Goal: Task Accomplishment & Management: Use online tool/utility

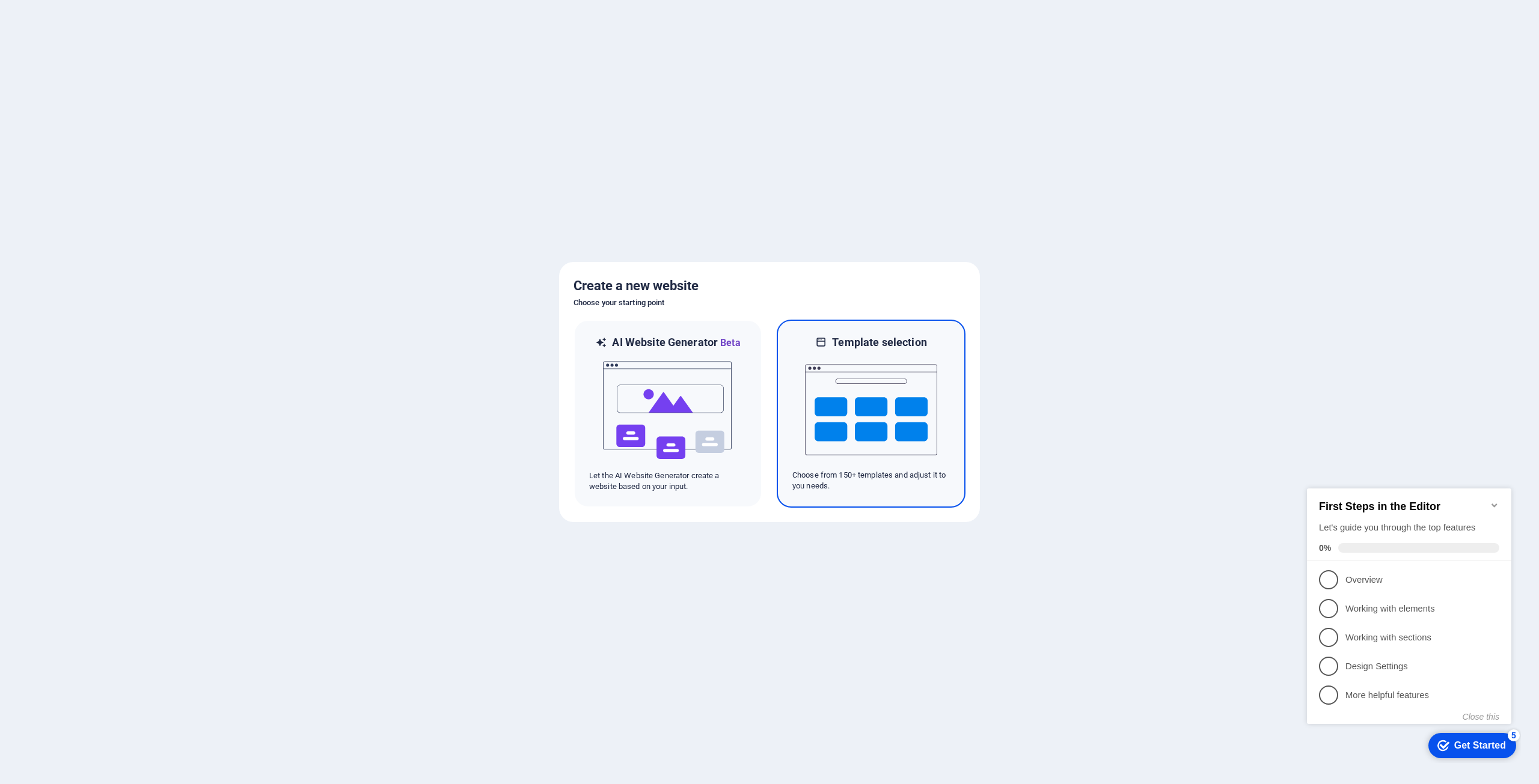
click at [848, 362] on img at bounding box center [871, 409] width 132 height 121
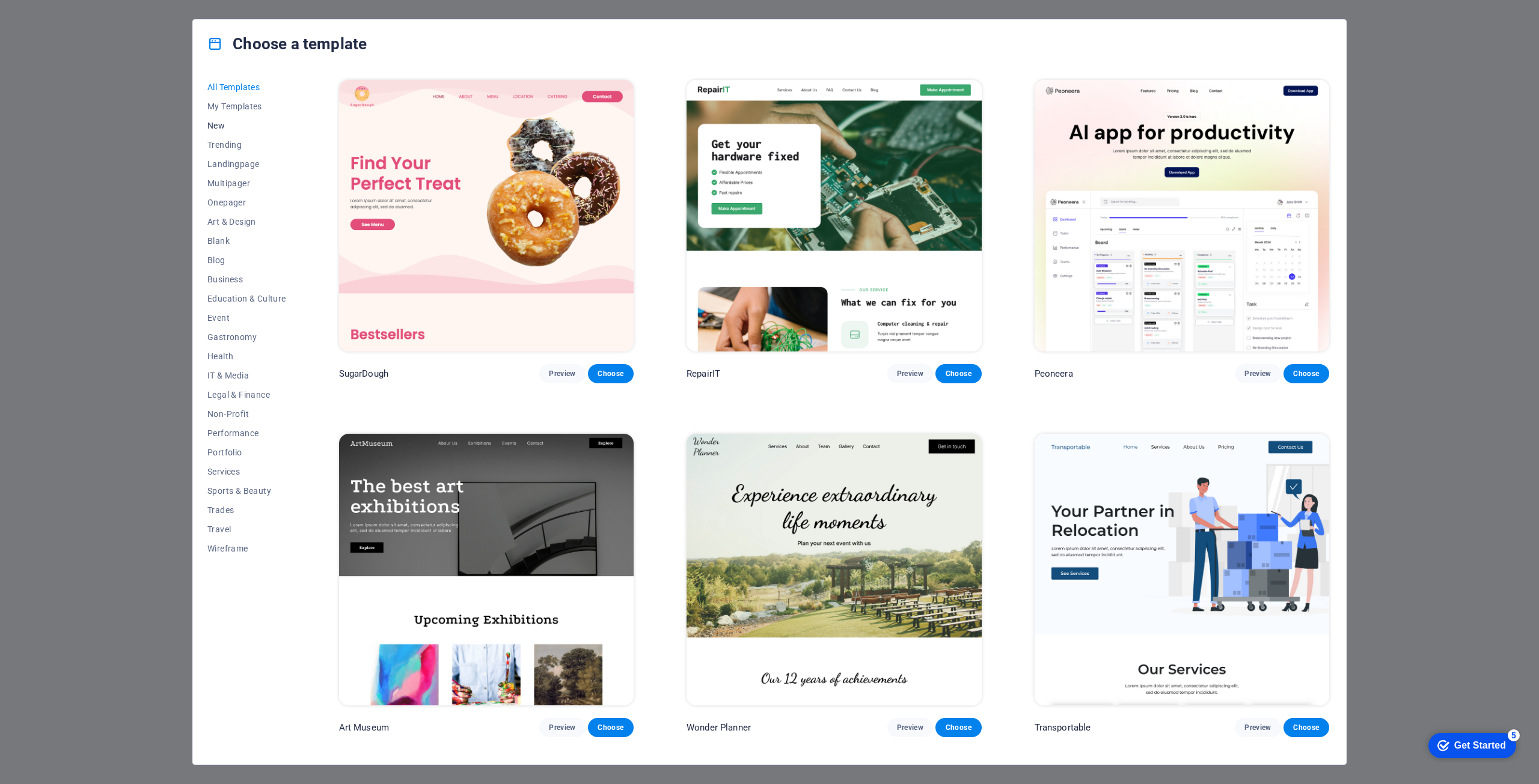
click at [217, 127] on span "New" at bounding box center [247, 125] width 79 height 10
click at [565, 375] on span "Preview" at bounding box center [562, 373] width 26 height 10
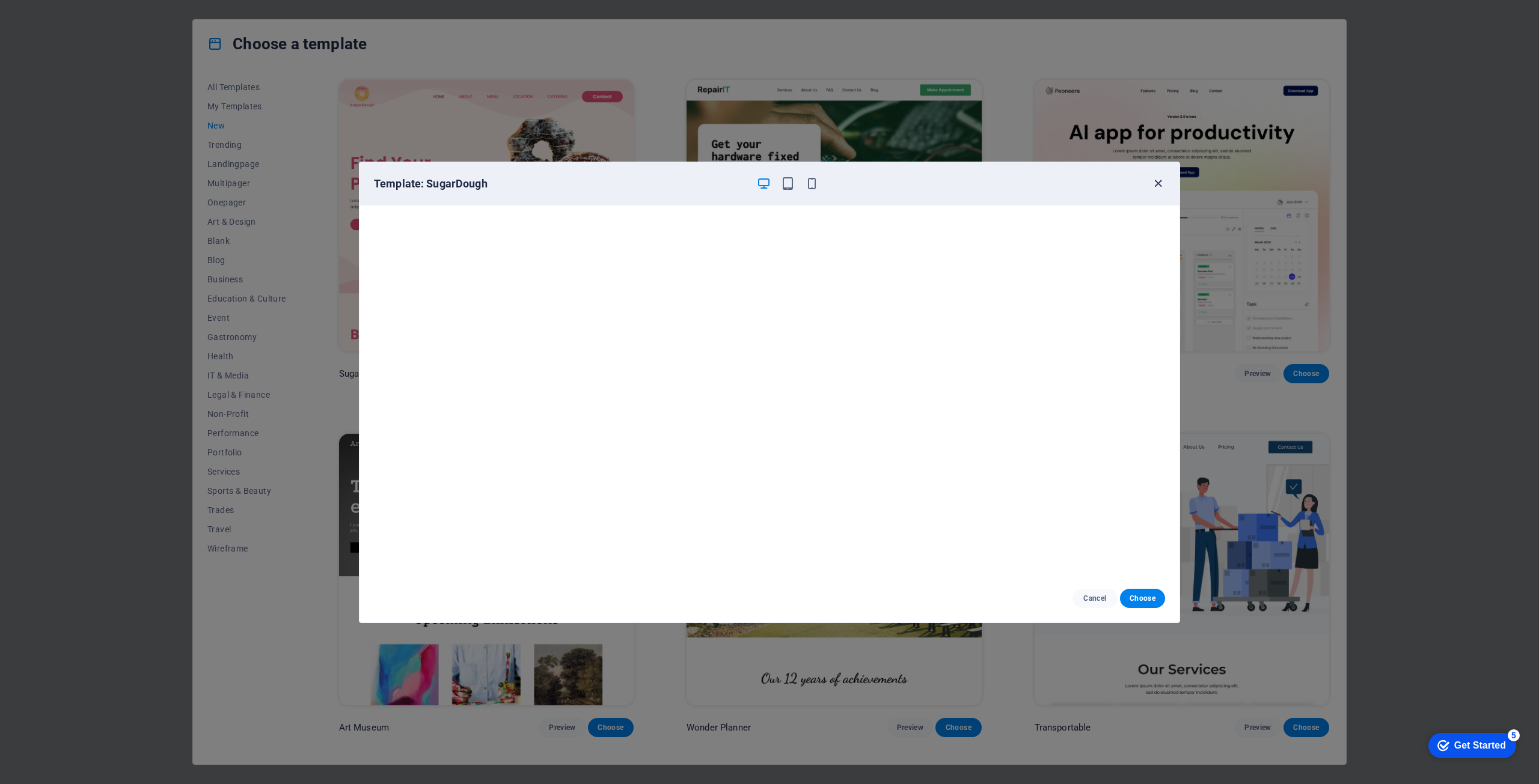
click at [1155, 184] on icon "button" at bounding box center [1159, 184] width 14 height 14
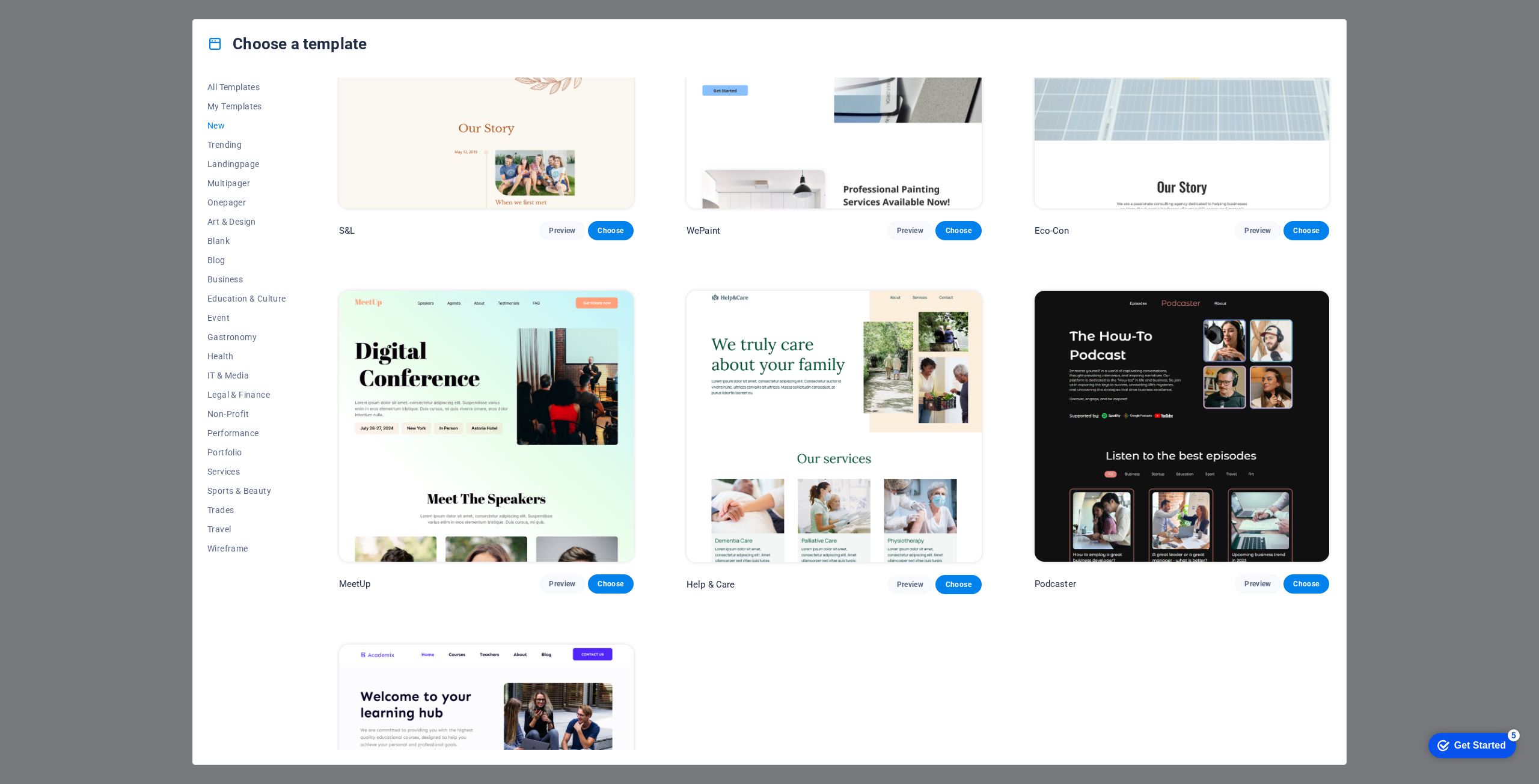
scroll to position [1042, 0]
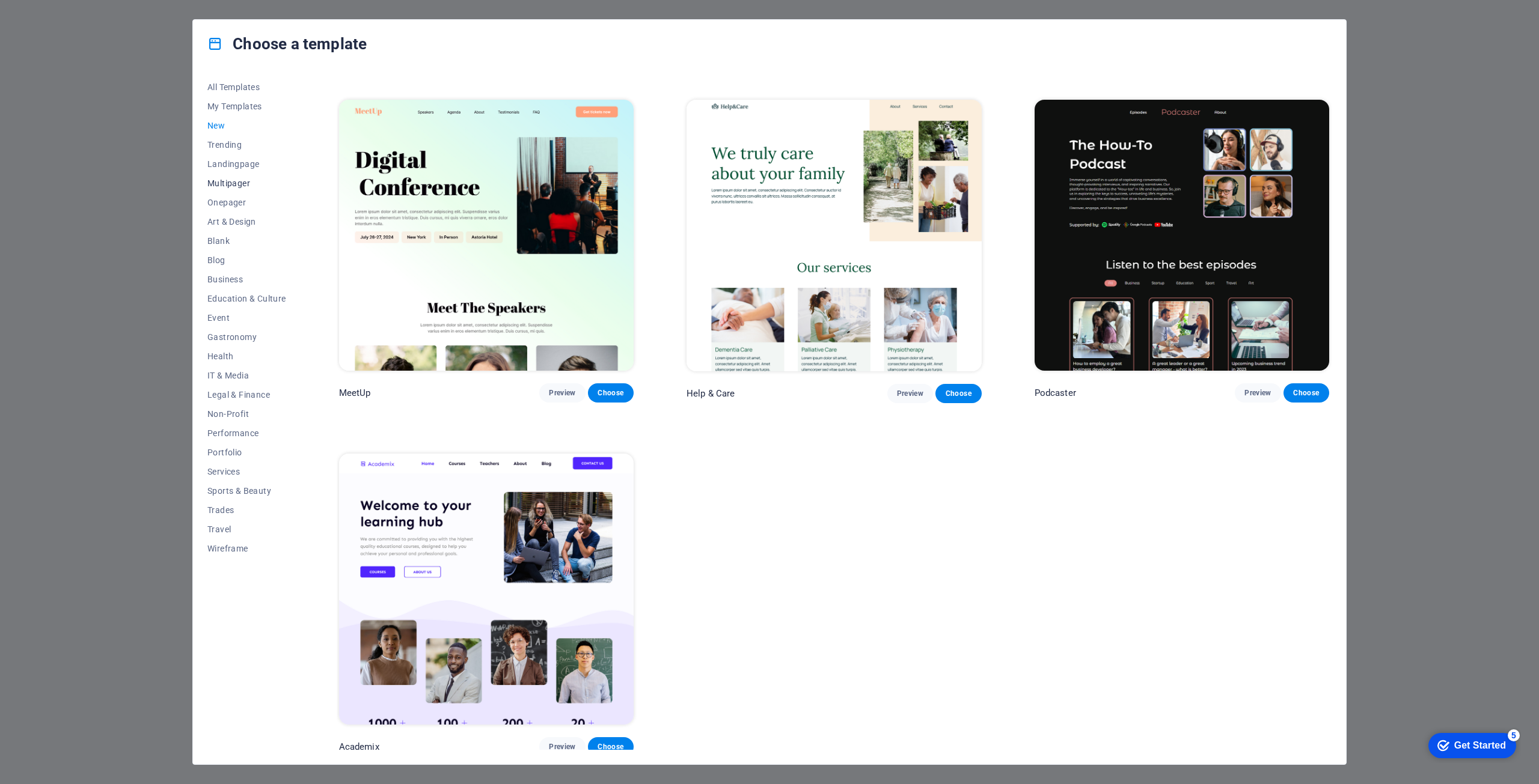
click at [231, 187] on span "Multipager" at bounding box center [247, 183] width 79 height 10
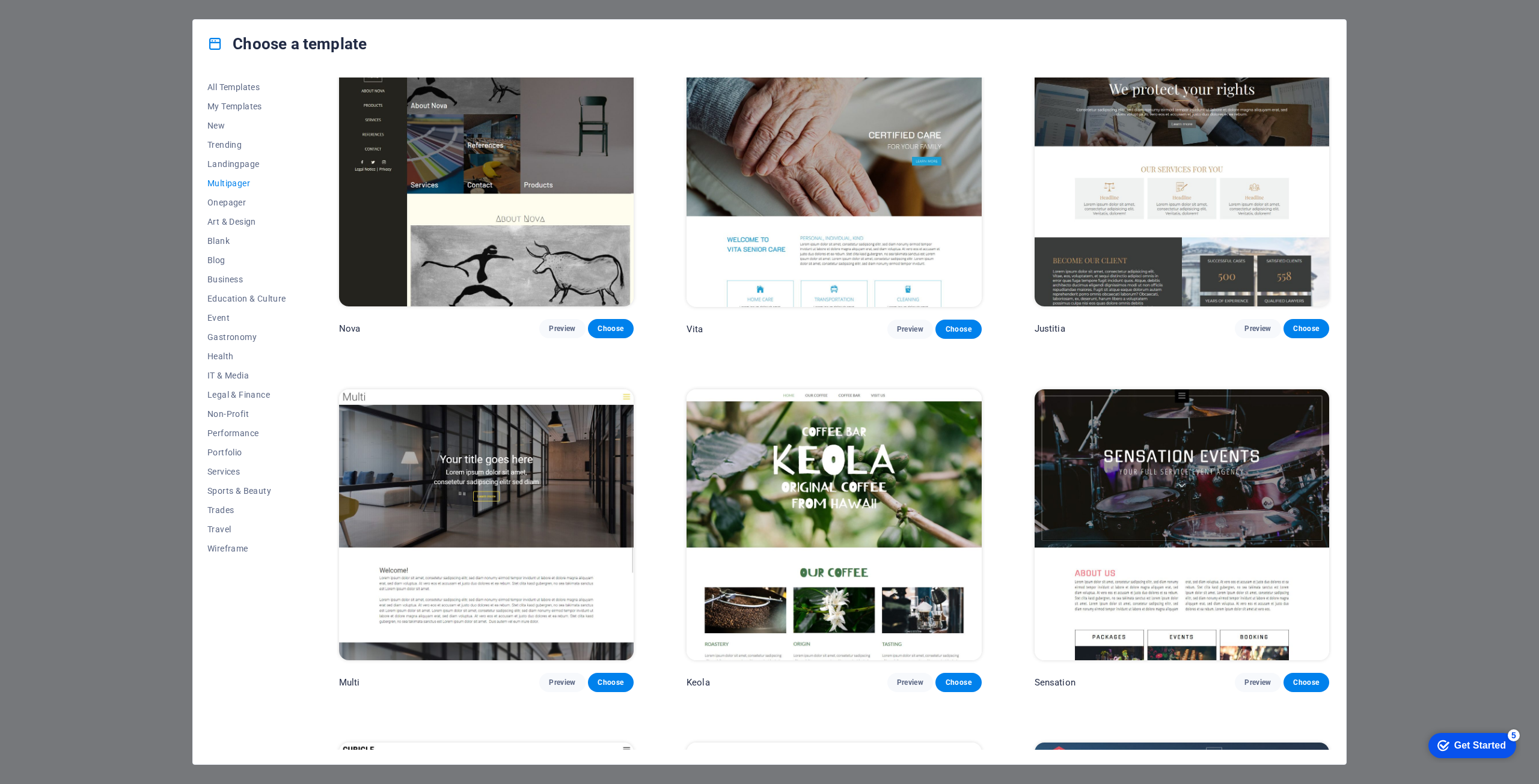
scroll to position [7035, 0]
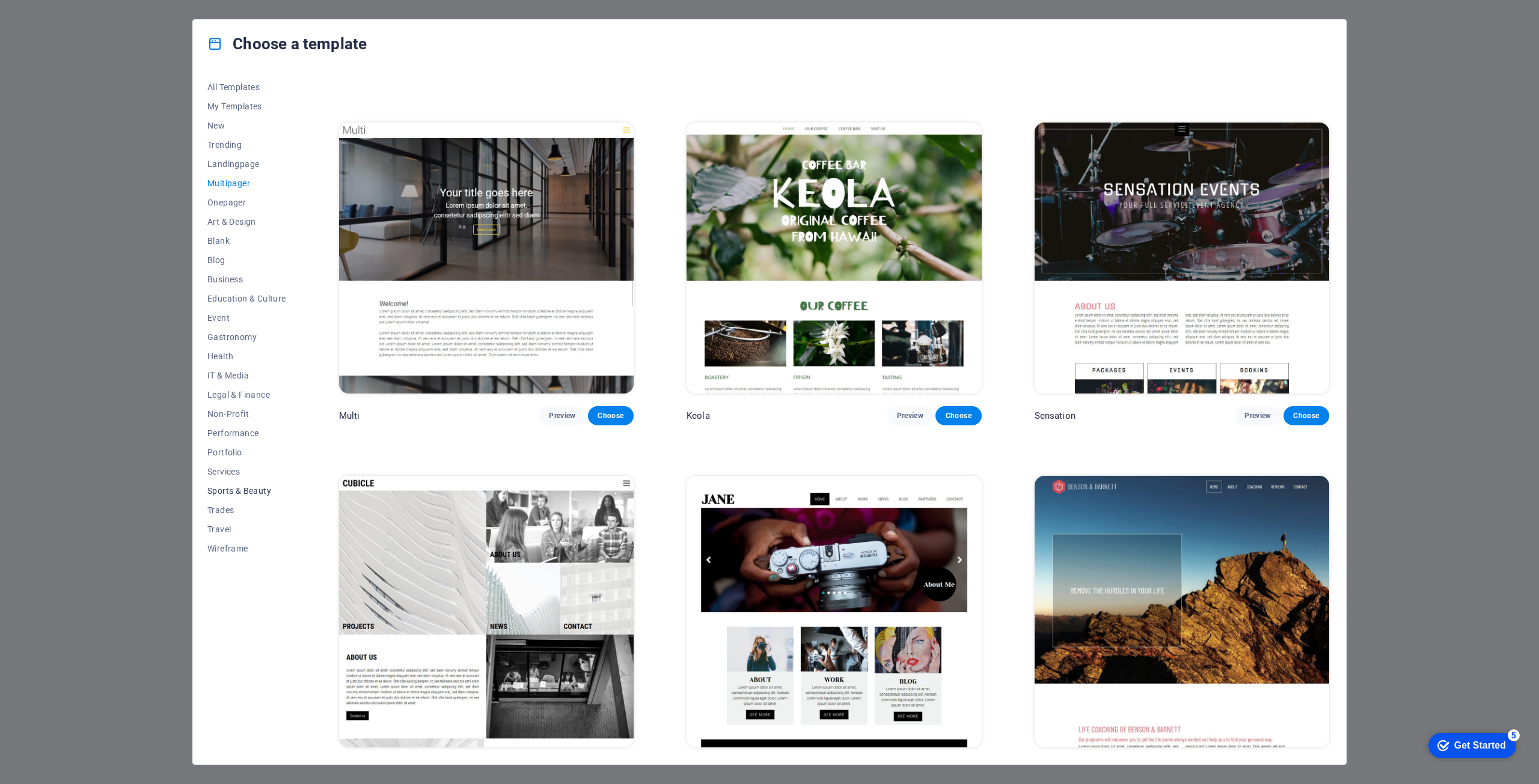
click at [240, 493] on span "Sports & Beauty" at bounding box center [247, 491] width 79 height 10
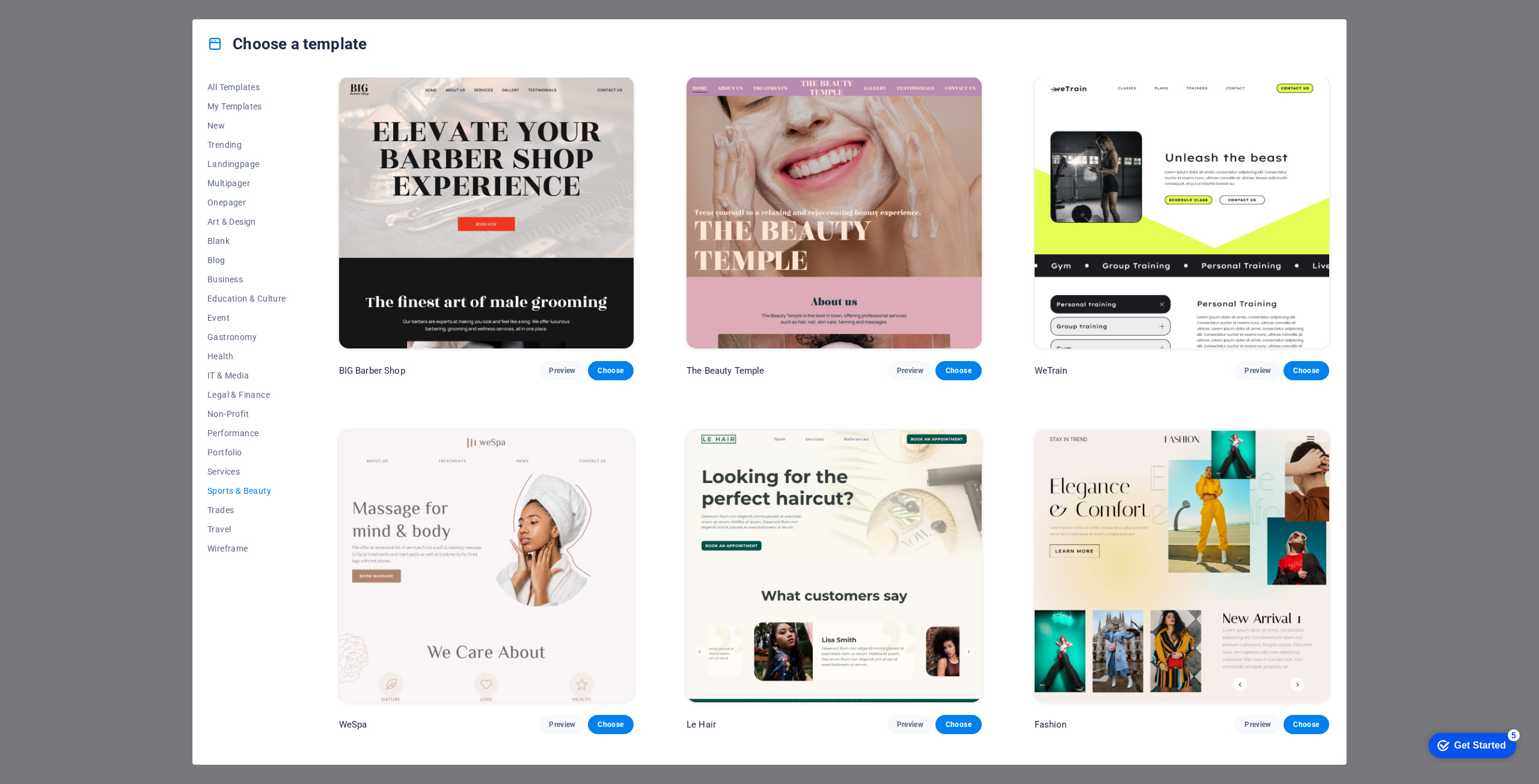
scroll to position [0, 0]
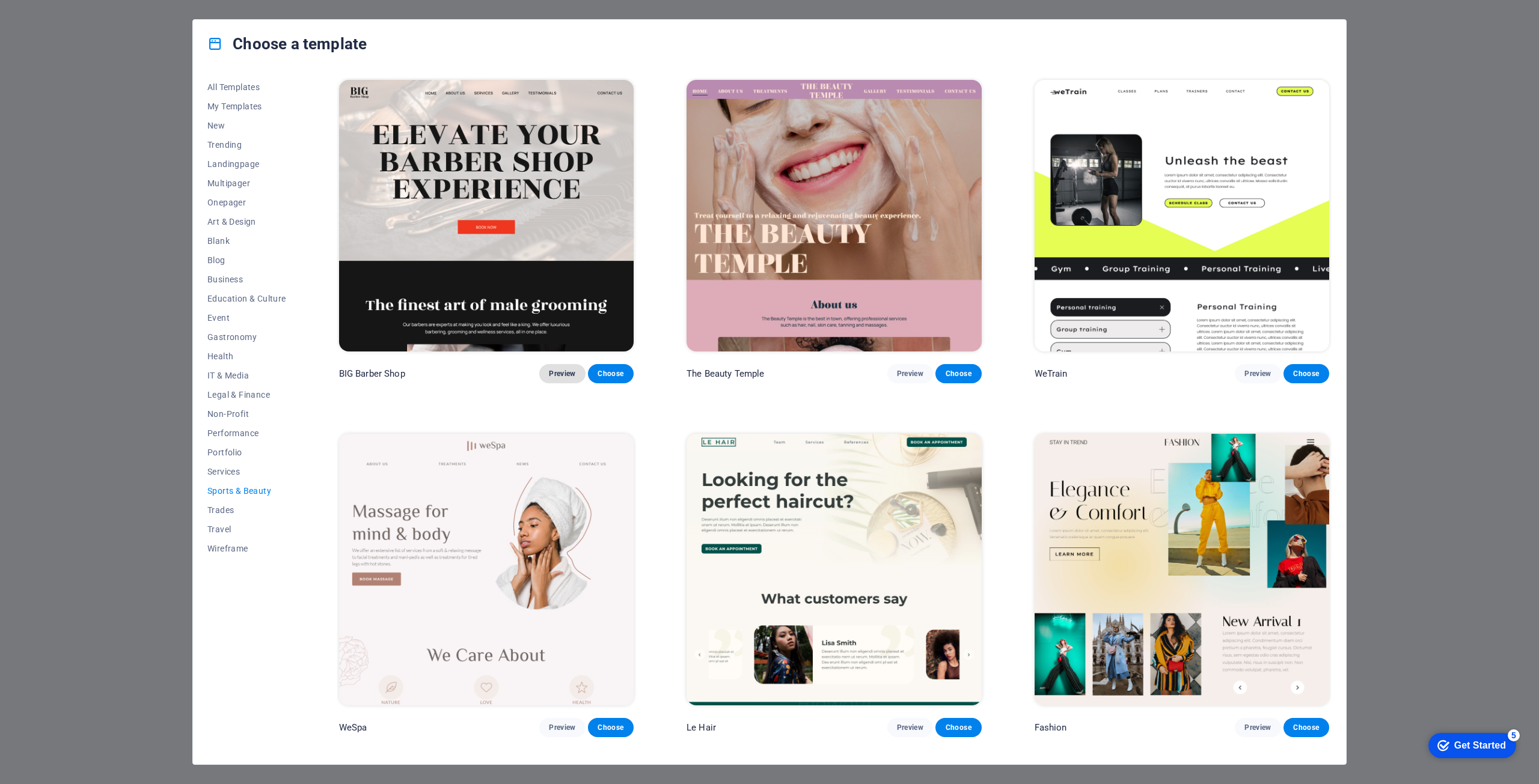
click at [566, 369] on span "Preview" at bounding box center [562, 373] width 26 height 10
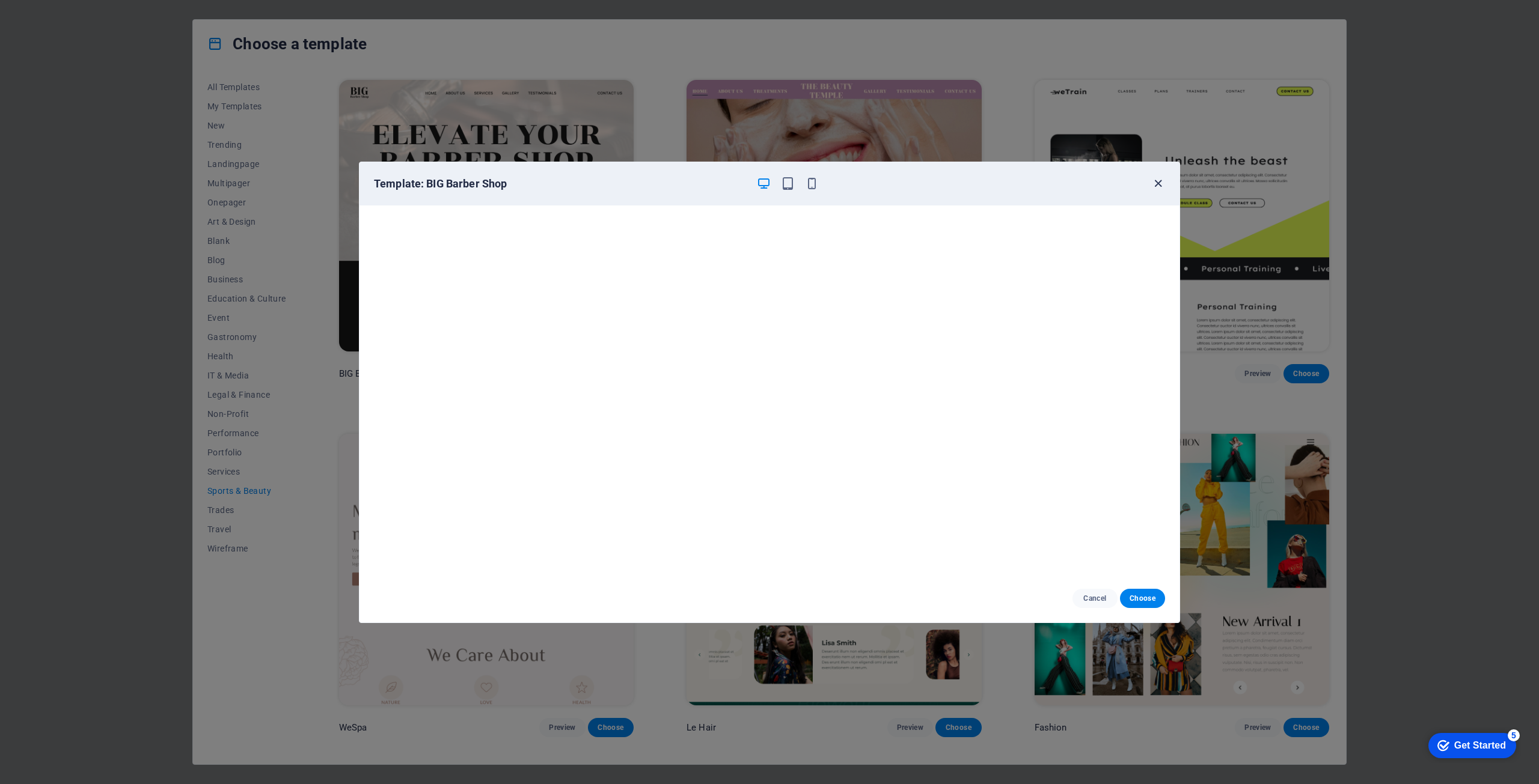
click at [1161, 184] on icon "button" at bounding box center [1159, 184] width 14 height 14
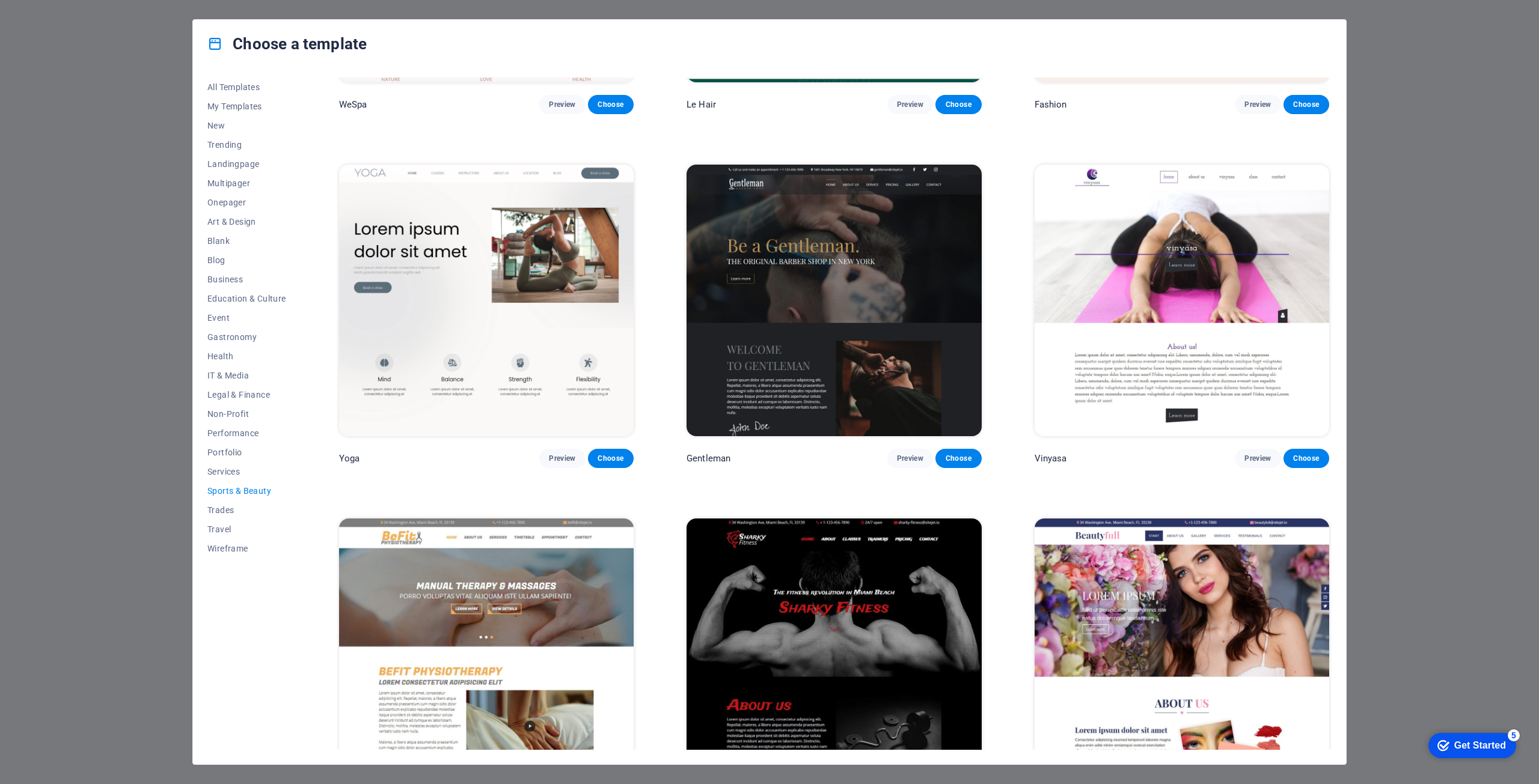
scroll to position [621, 0]
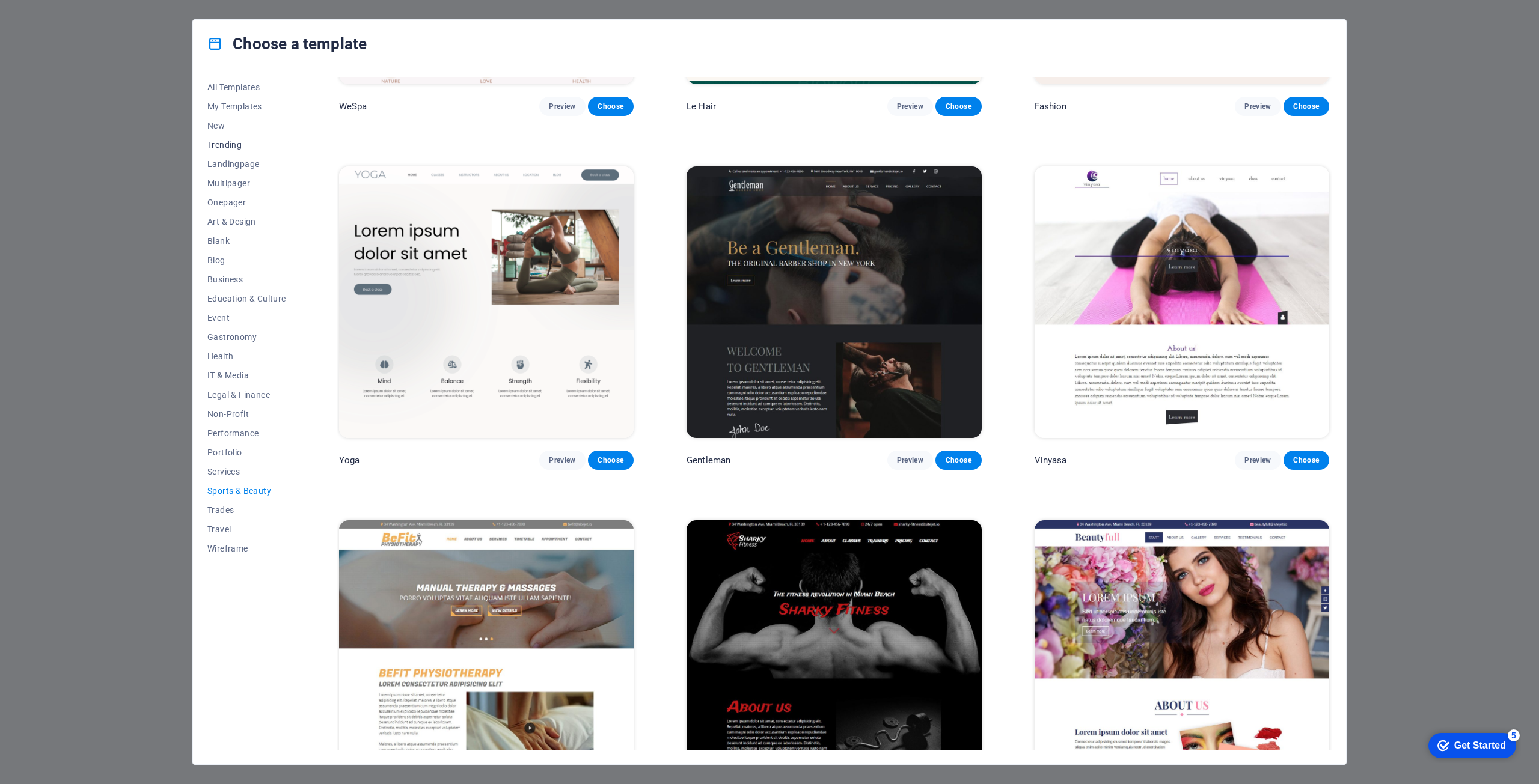
click at [228, 141] on span "Trending" at bounding box center [247, 144] width 79 height 10
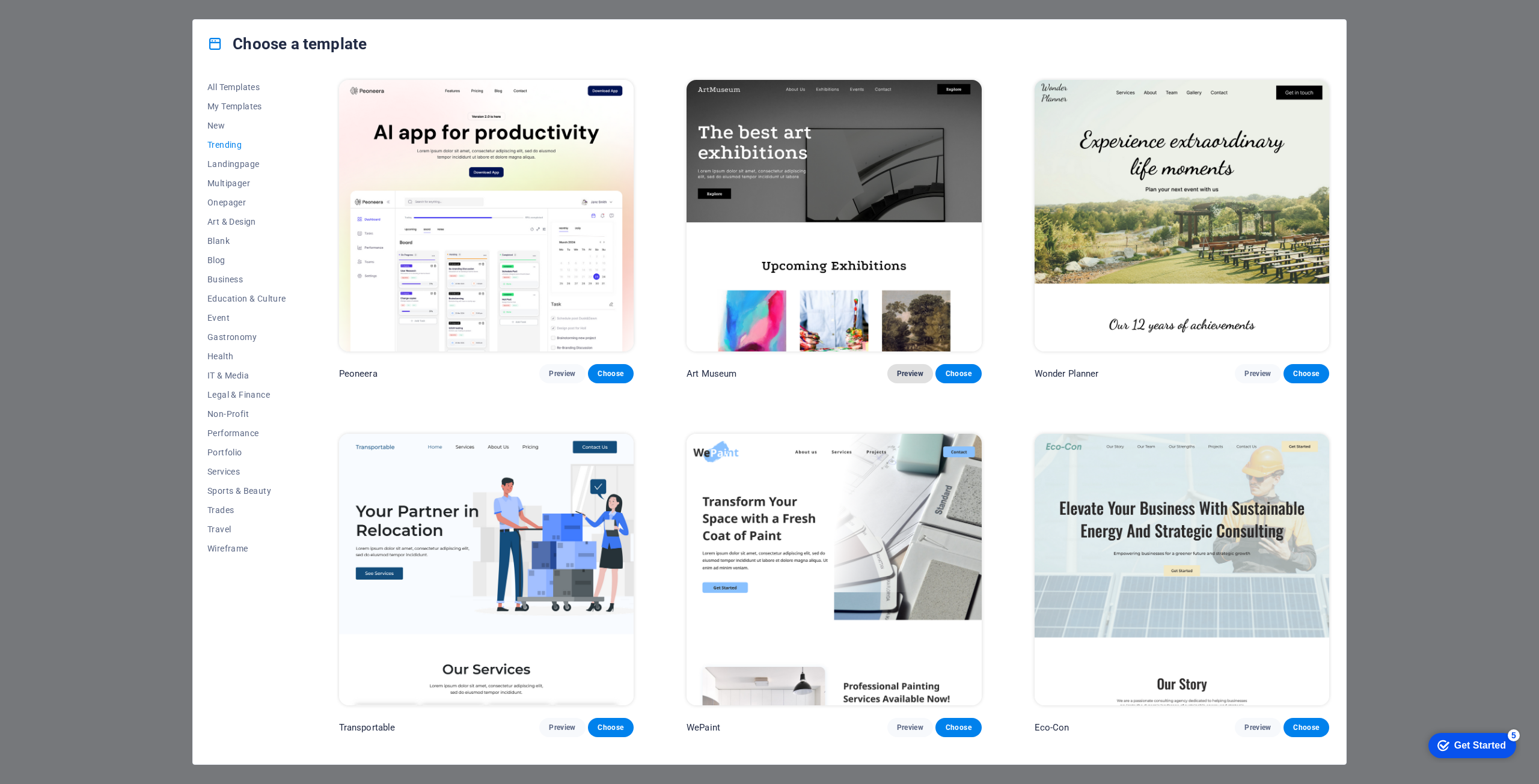
click at [901, 366] on button "Preview" at bounding box center [910, 373] width 45 height 19
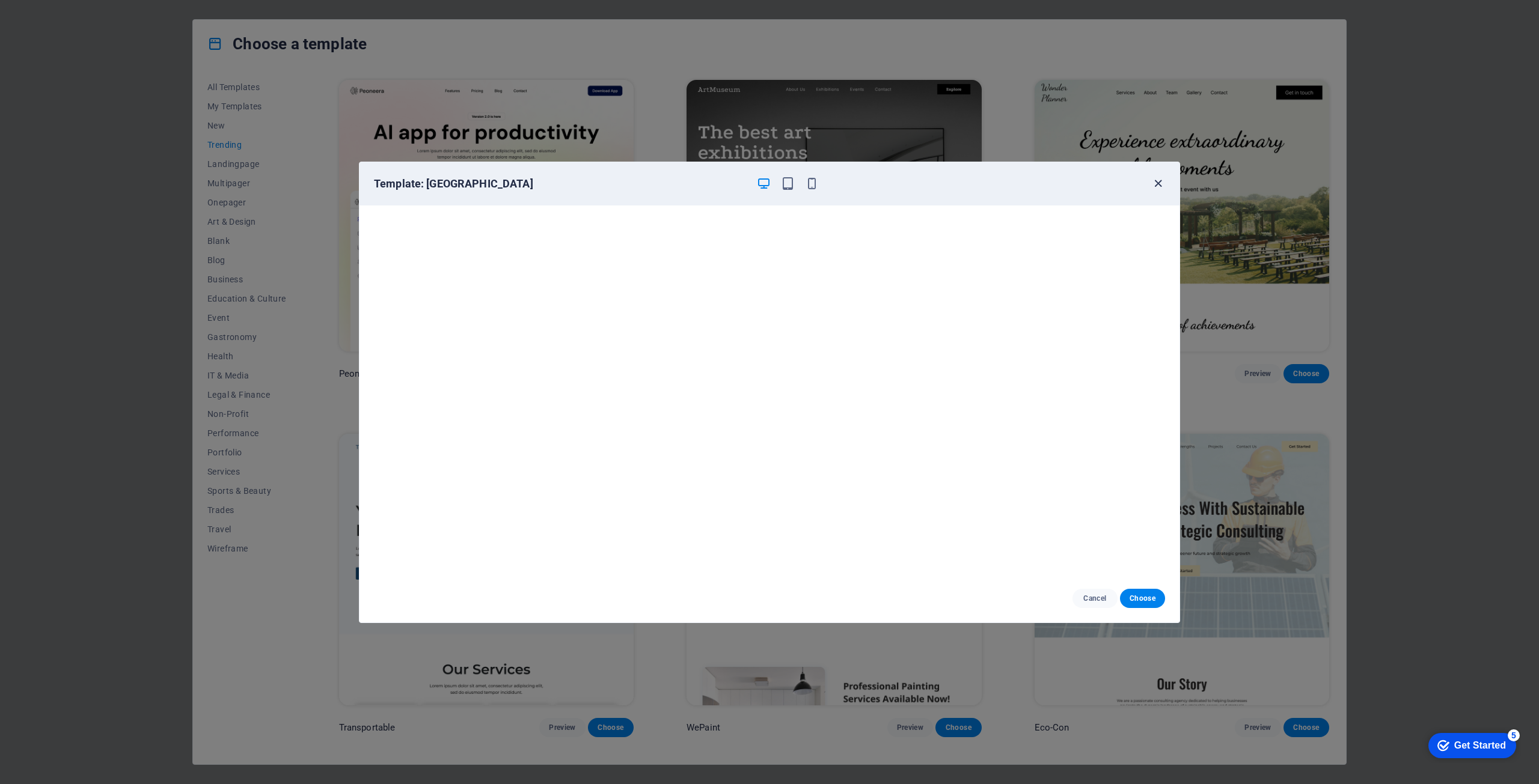
click at [1162, 190] on icon "button" at bounding box center [1159, 184] width 14 height 14
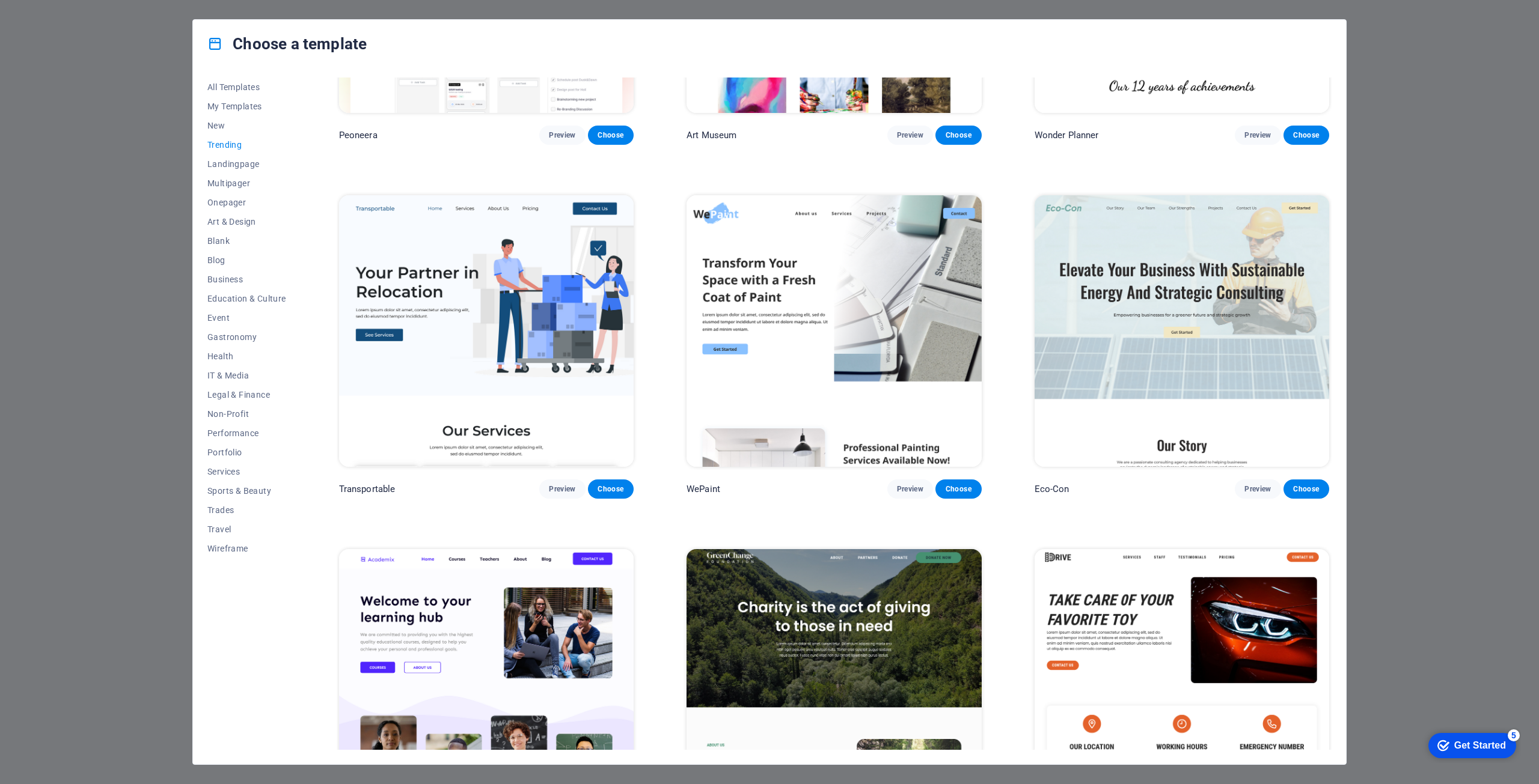
scroll to position [240, 0]
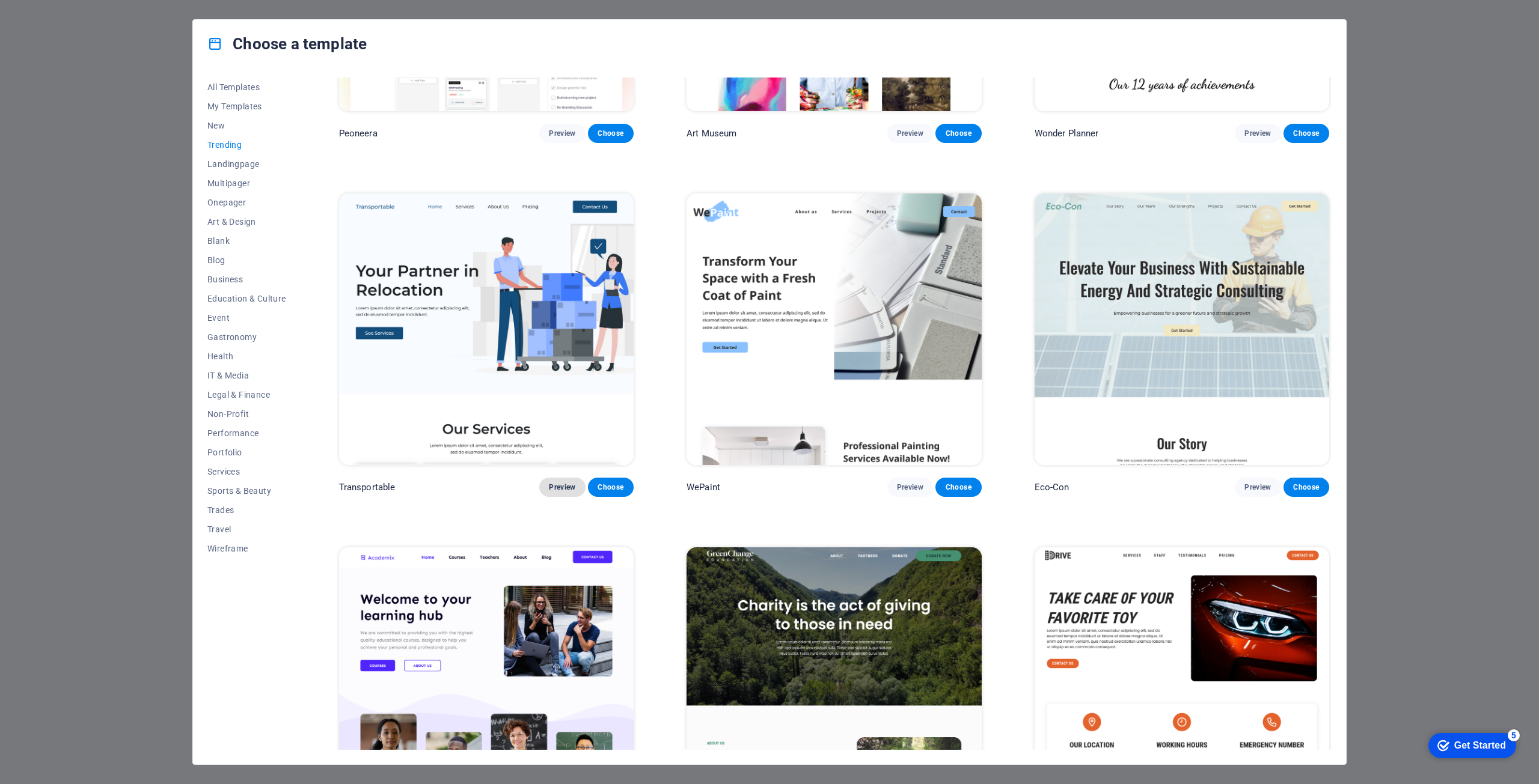
click at [564, 483] on span "Preview" at bounding box center [562, 487] width 26 height 10
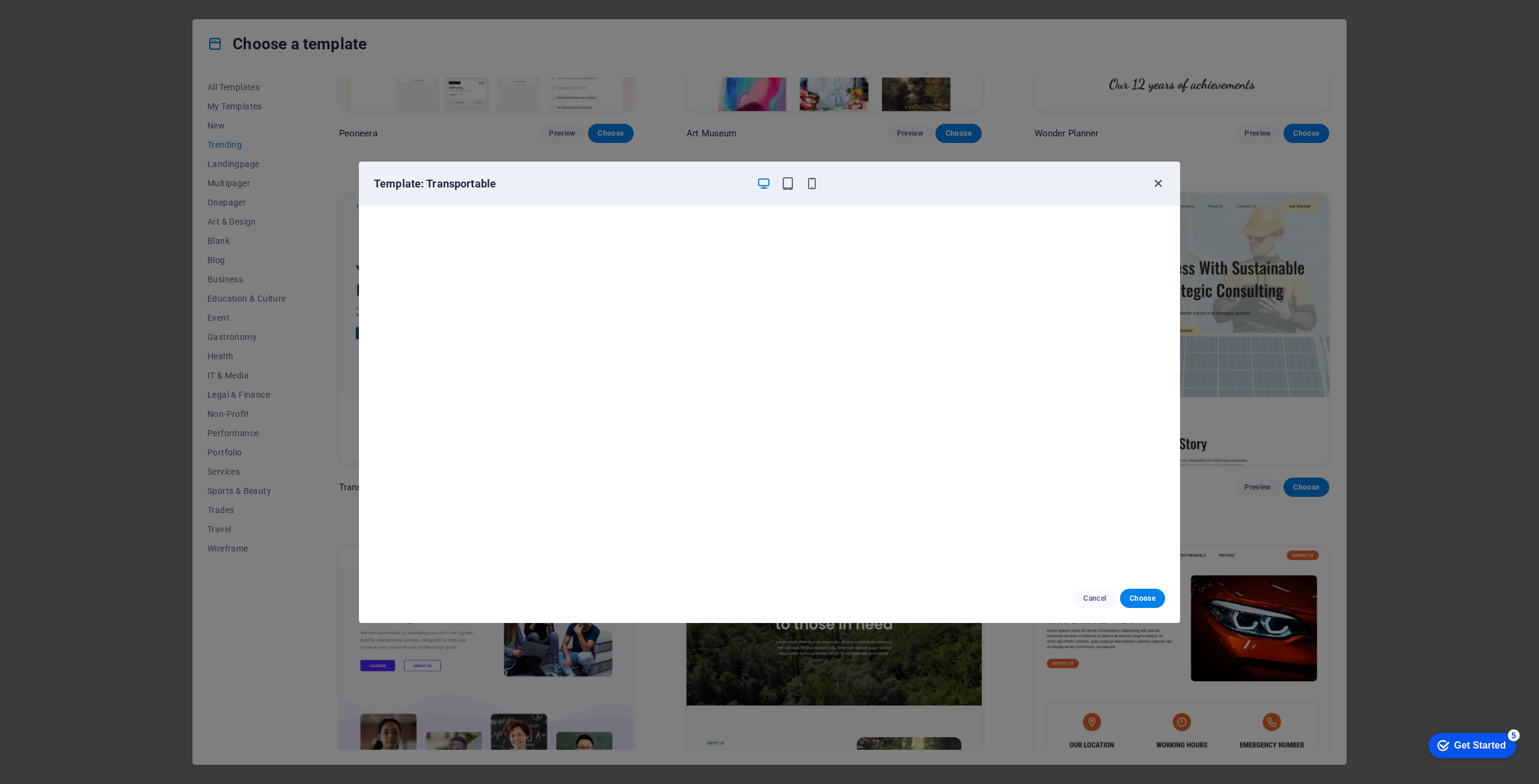
click at [1160, 187] on icon "button" at bounding box center [1159, 184] width 14 height 14
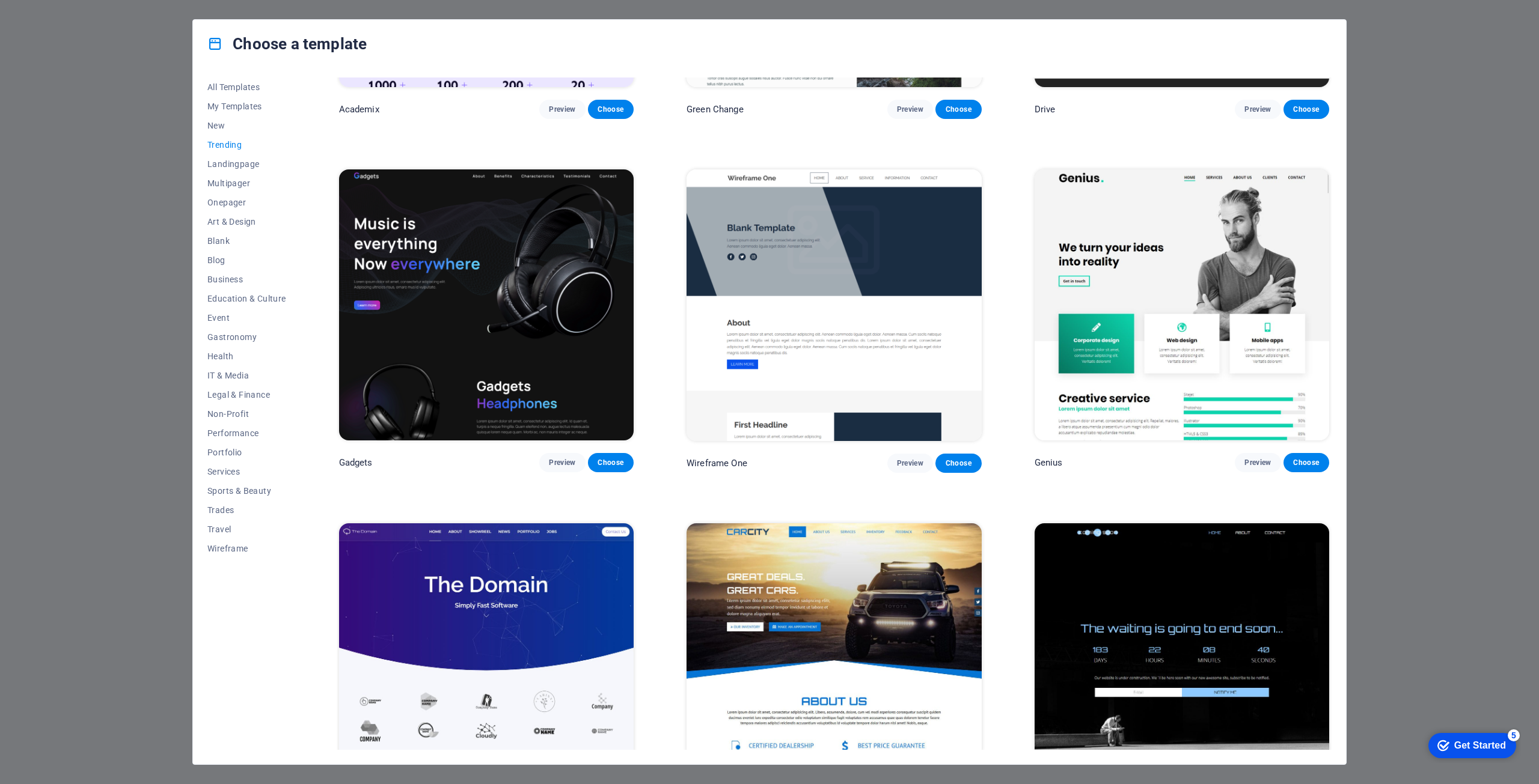
scroll to position [1021, 0]
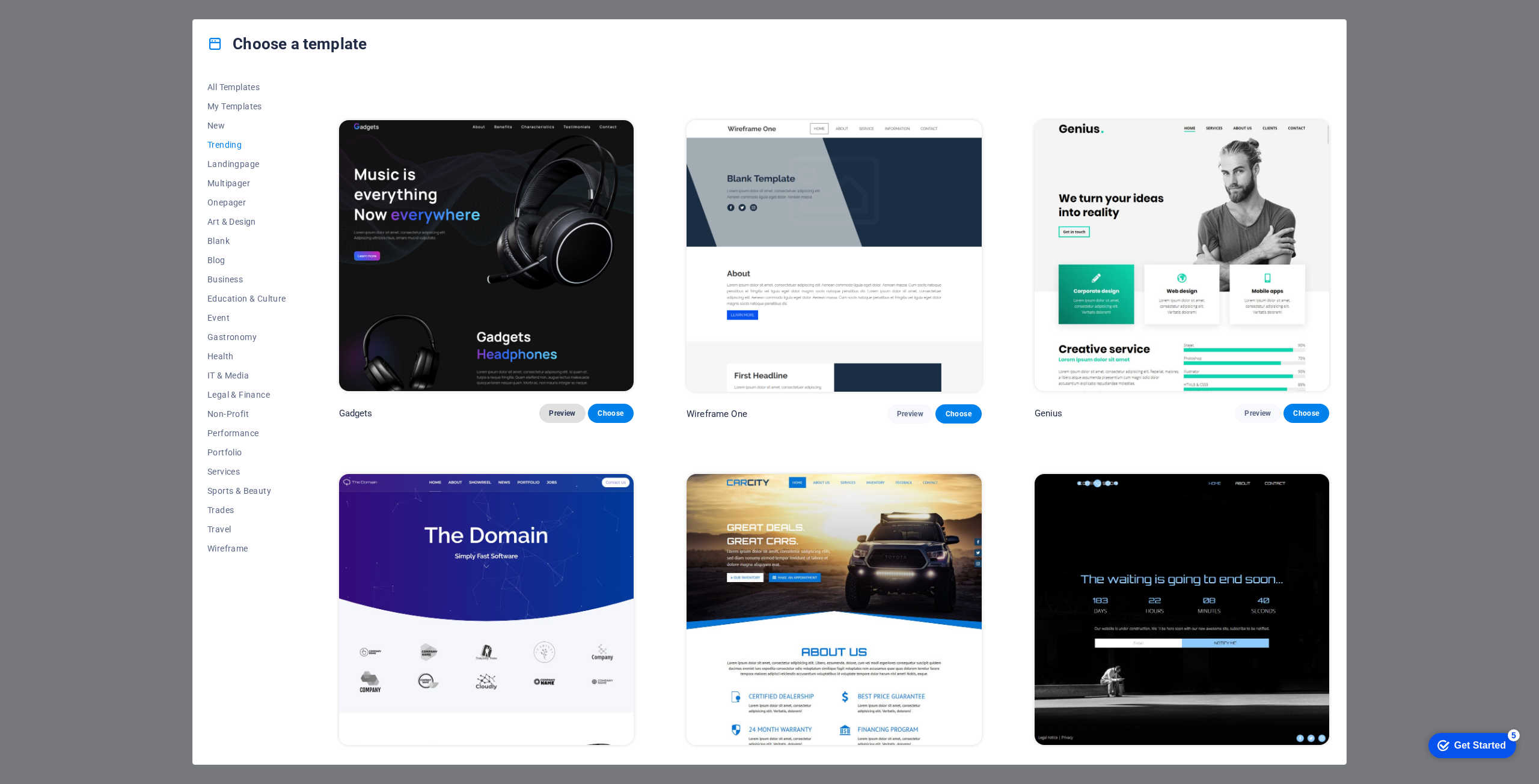
click at [565, 409] on span "Preview" at bounding box center [562, 413] width 26 height 10
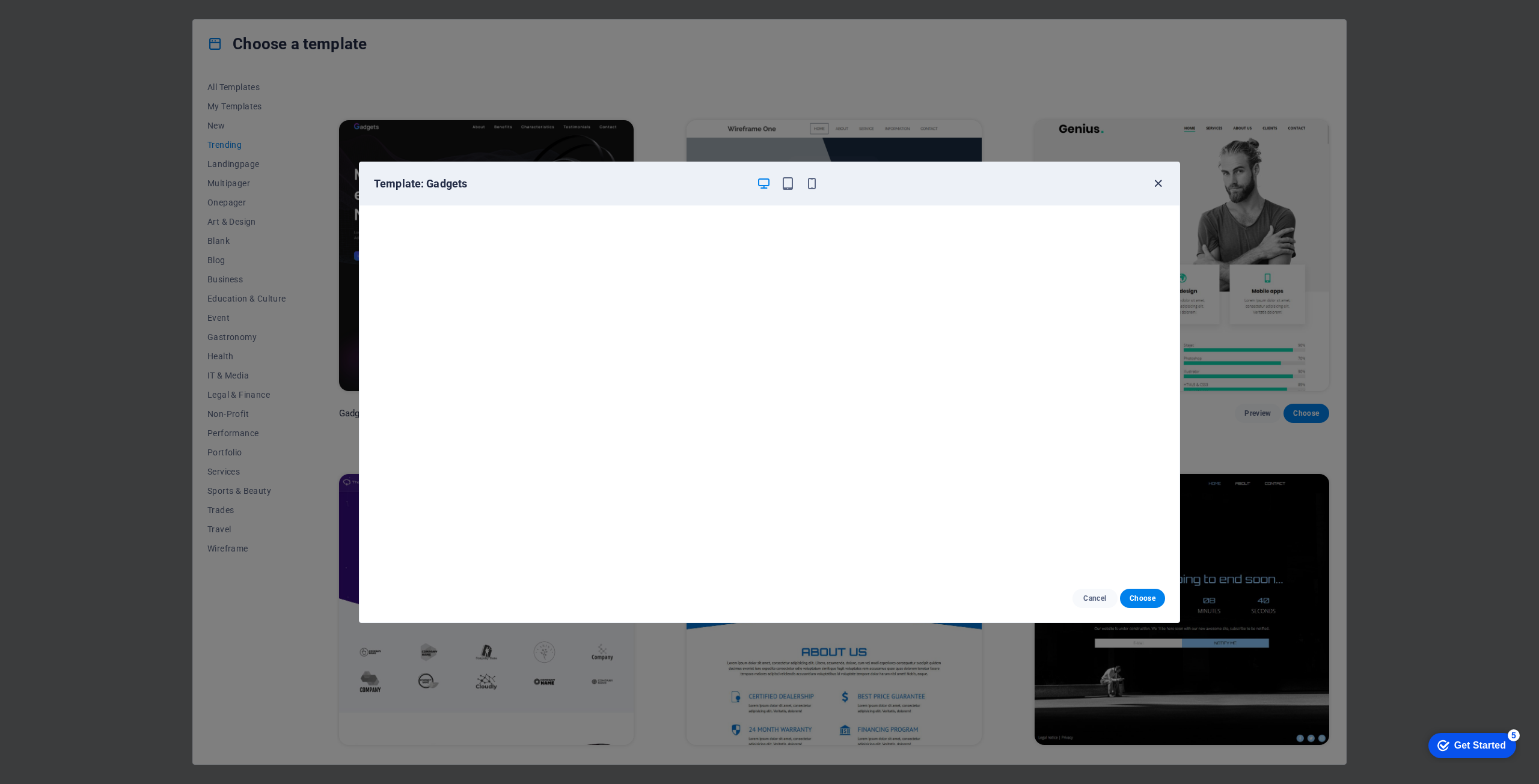
click at [1155, 184] on icon "button" at bounding box center [1159, 184] width 14 height 14
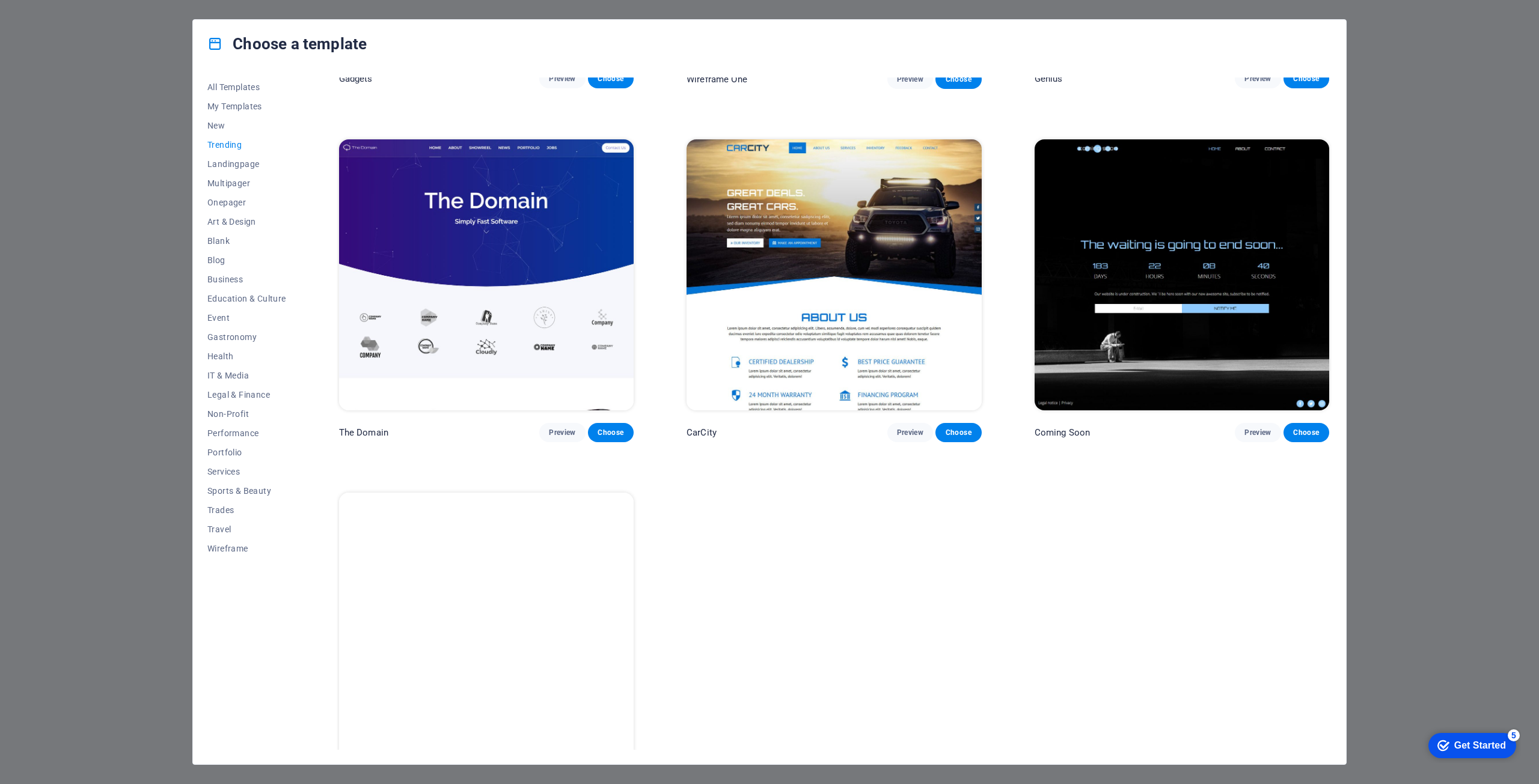
scroll to position [1094, 0]
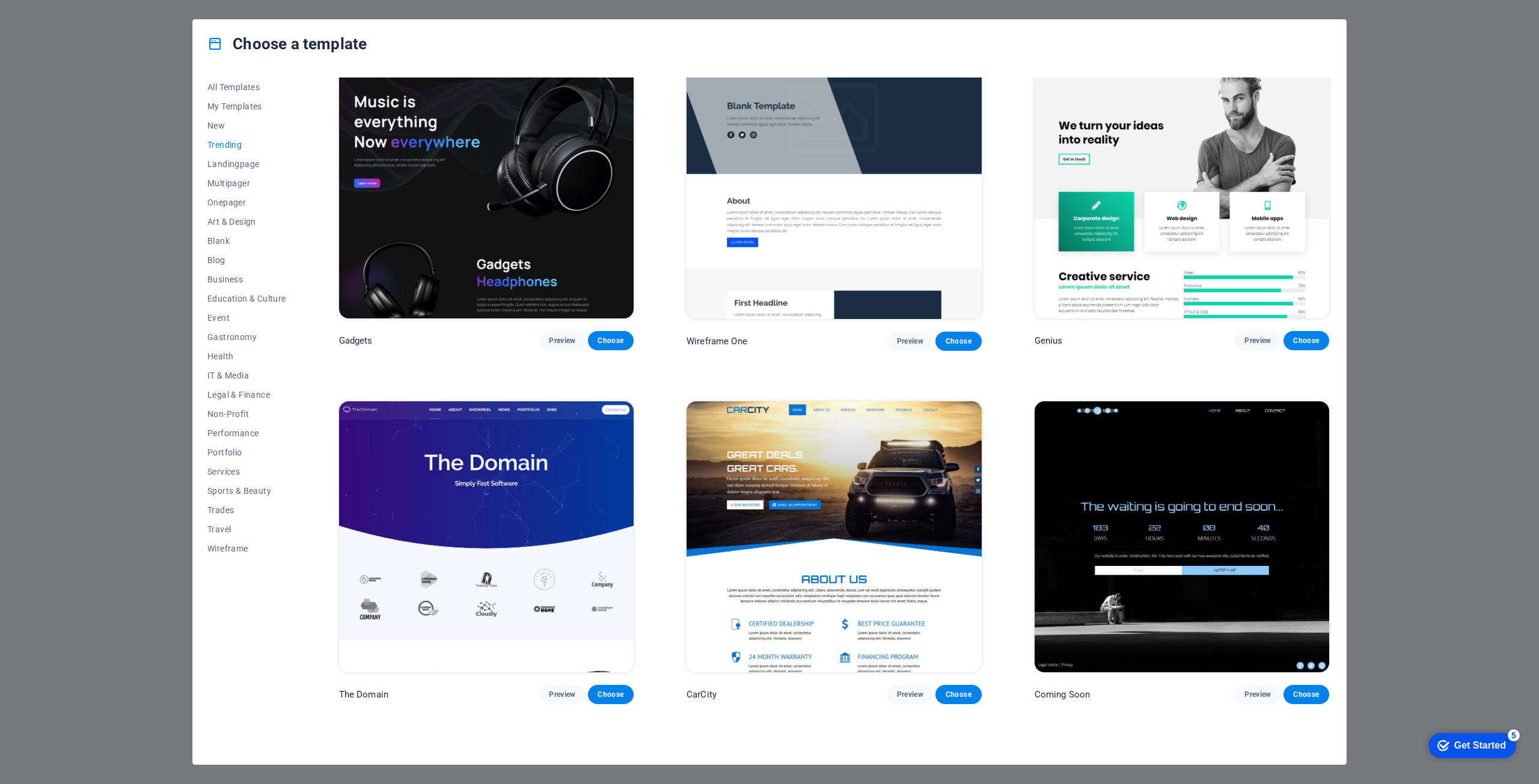
click at [489, 471] on img at bounding box center [486, 538] width 294 height 272
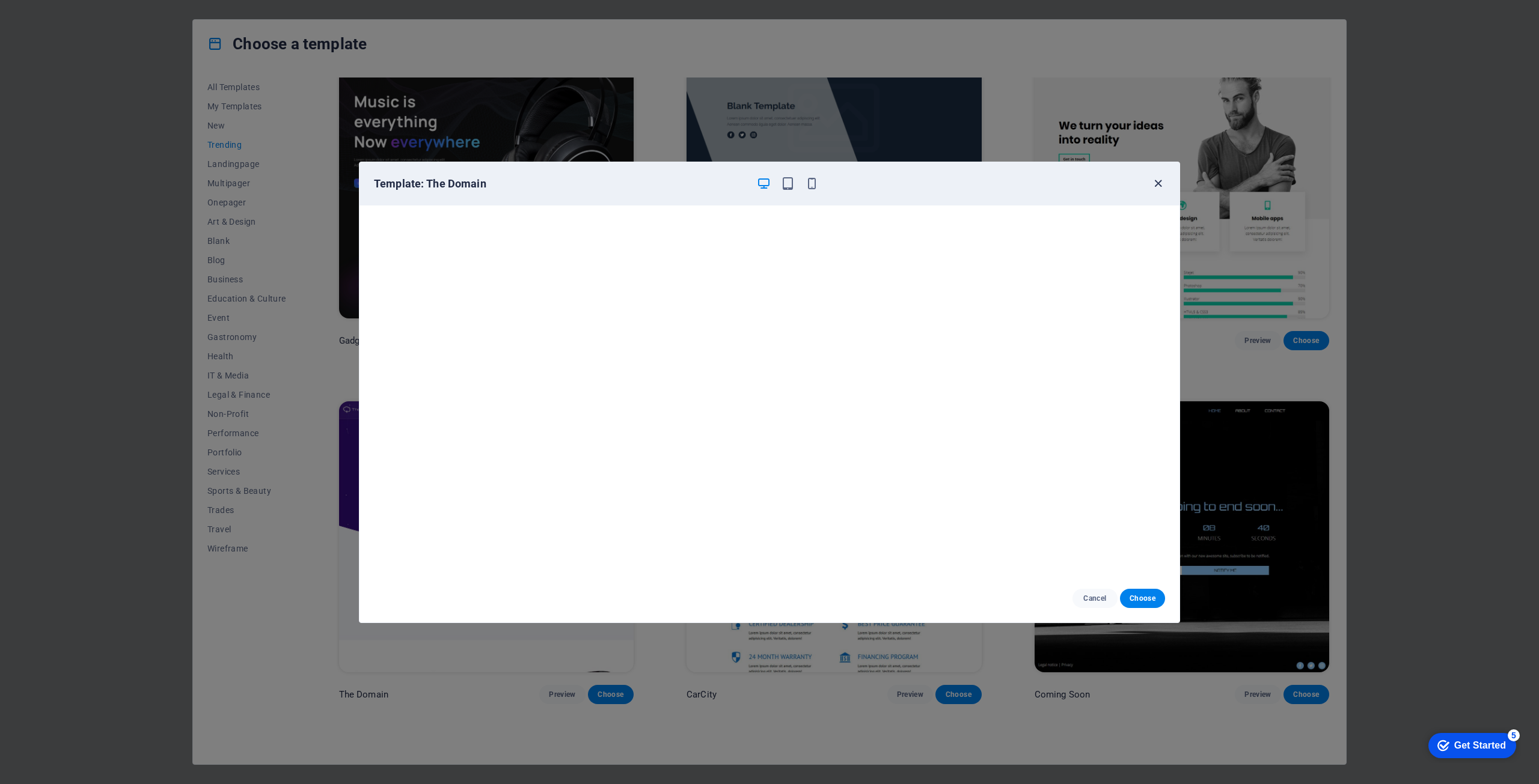
click at [1158, 185] on icon "button" at bounding box center [1159, 184] width 14 height 14
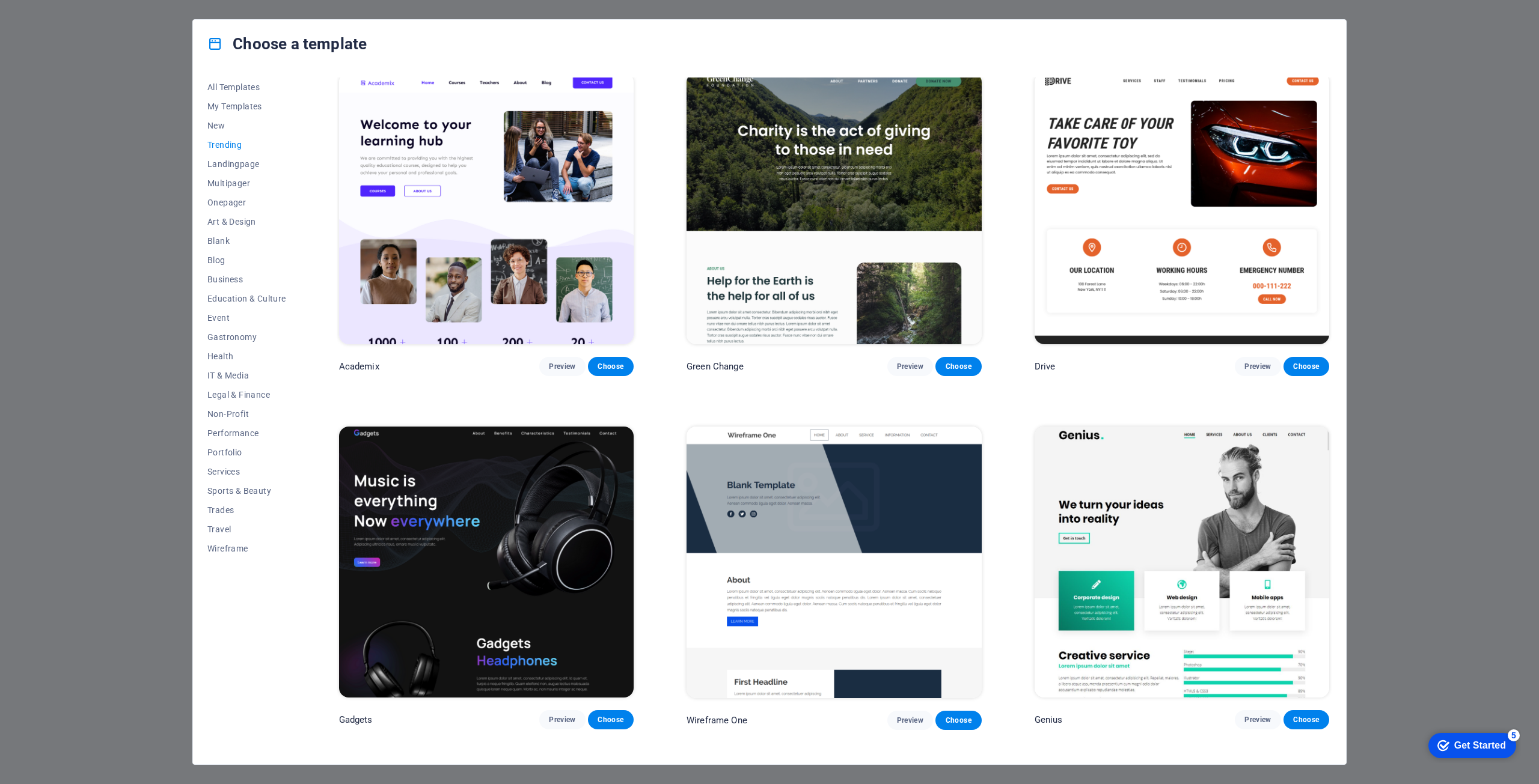
scroll to position [673, 0]
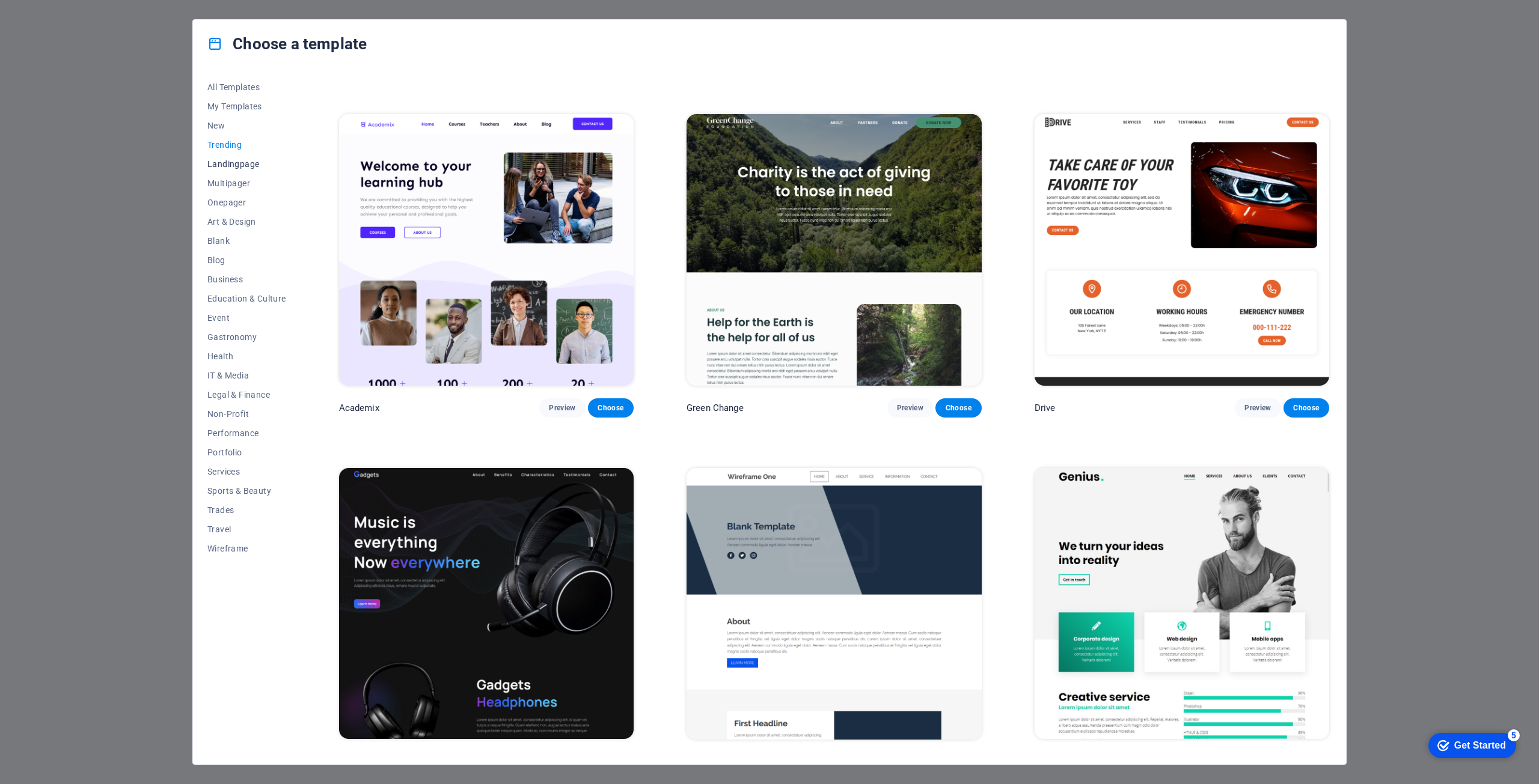
click at [252, 165] on span "Landingpage" at bounding box center [247, 164] width 79 height 10
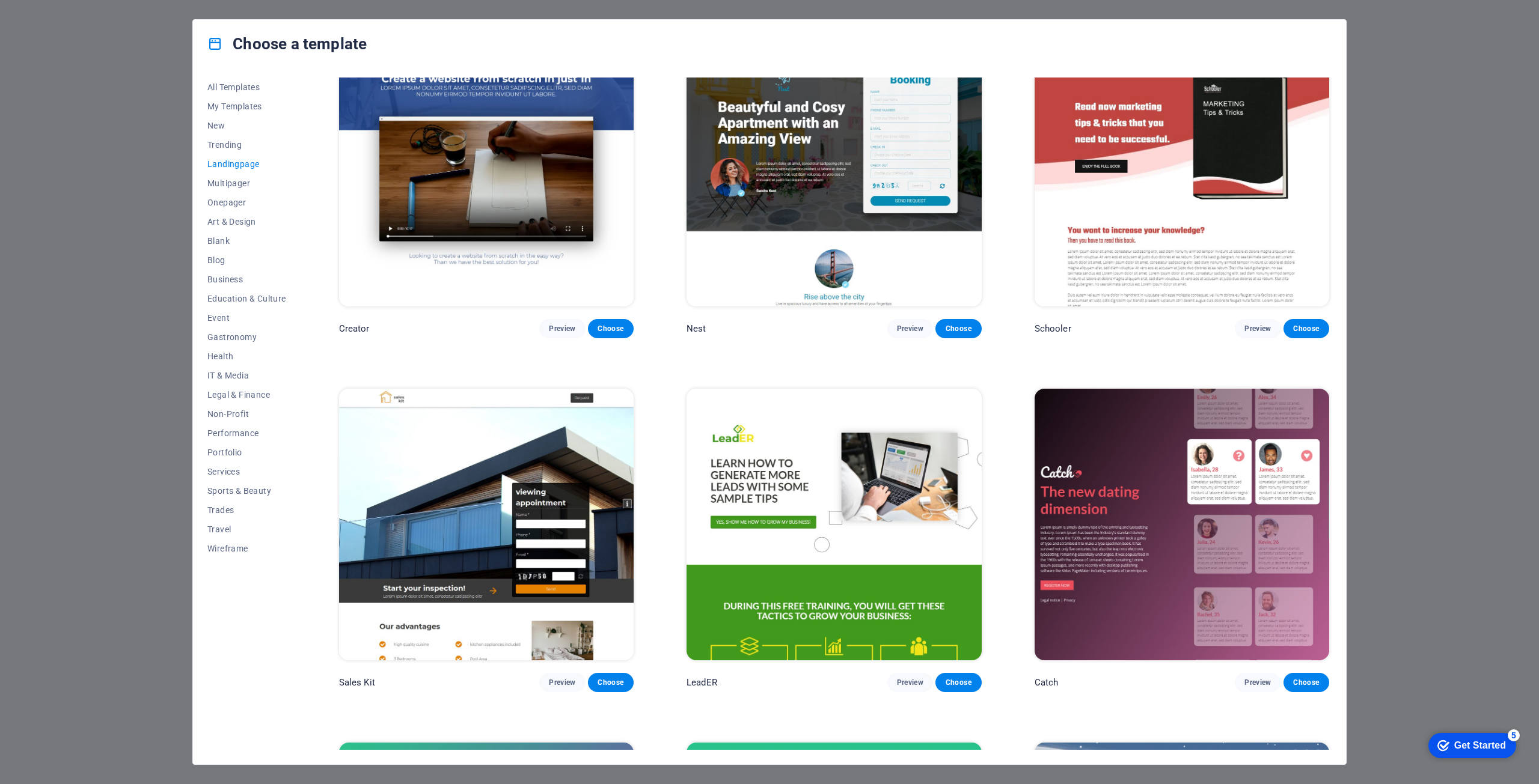
scroll to position [1875, 0]
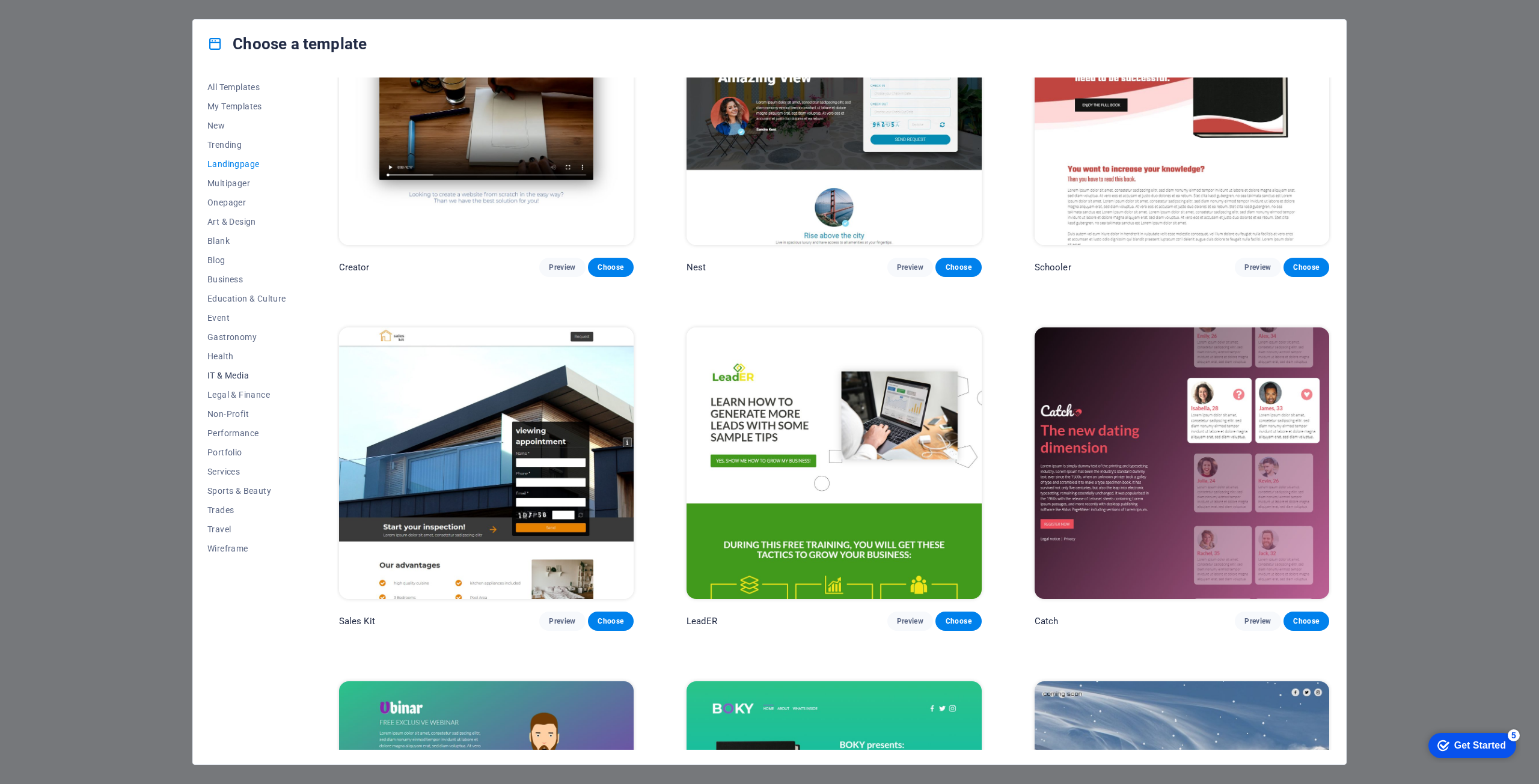
click at [233, 373] on span "IT & Media" at bounding box center [247, 375] width 79 height 10
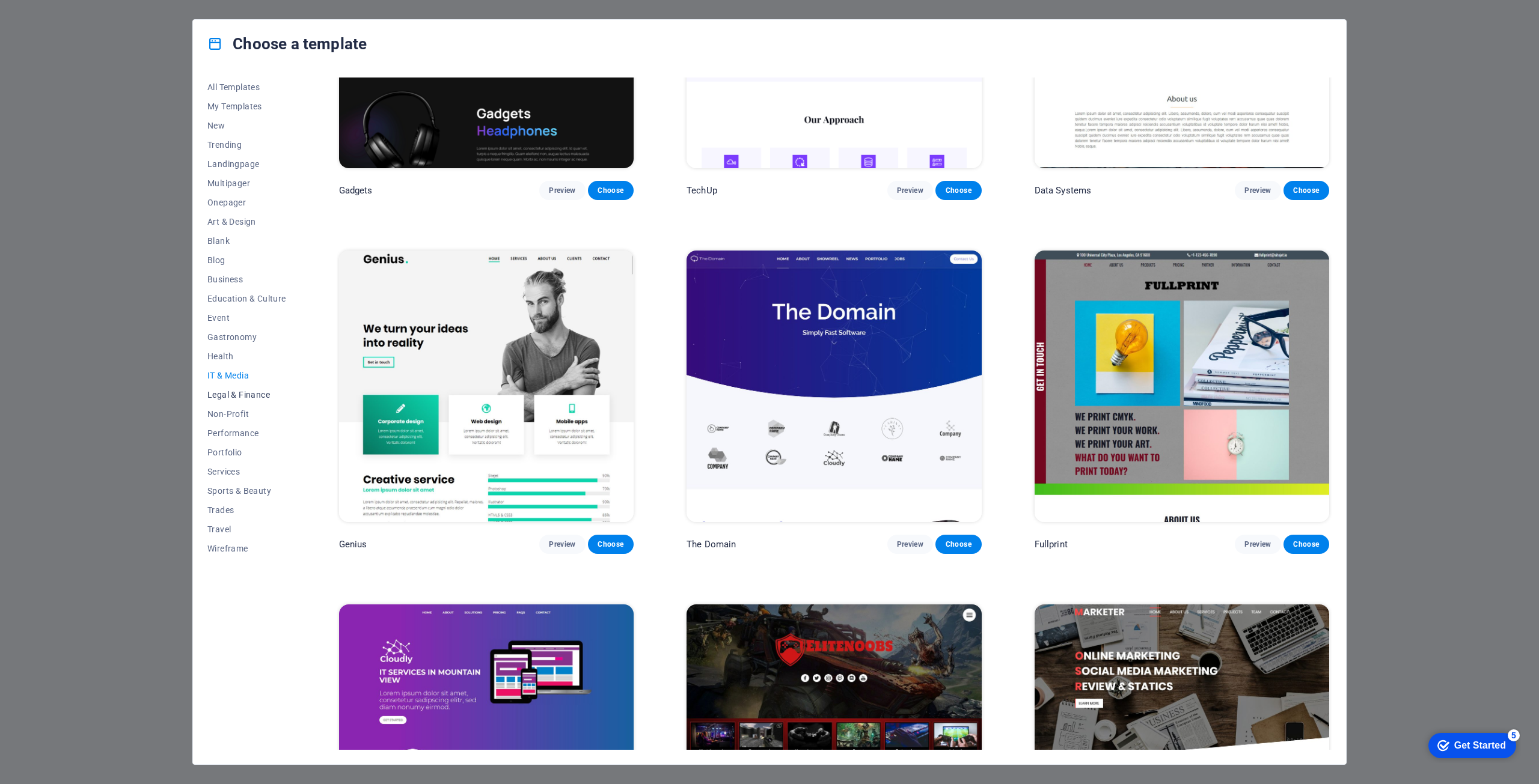
scroll to position [389, 0]
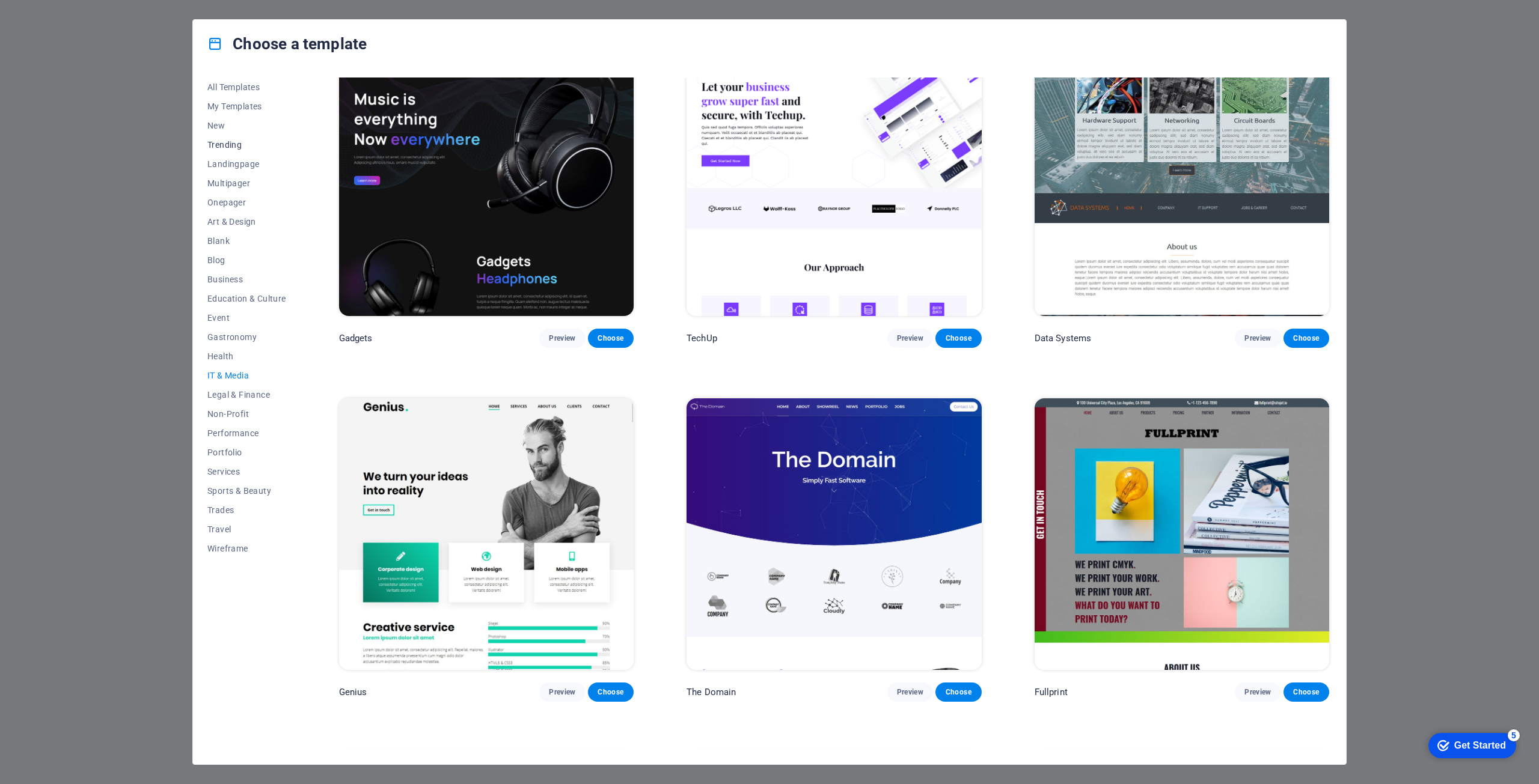
click at [228, 150] on button "Trending" at bounding box center [247, 144] width 79 height 19
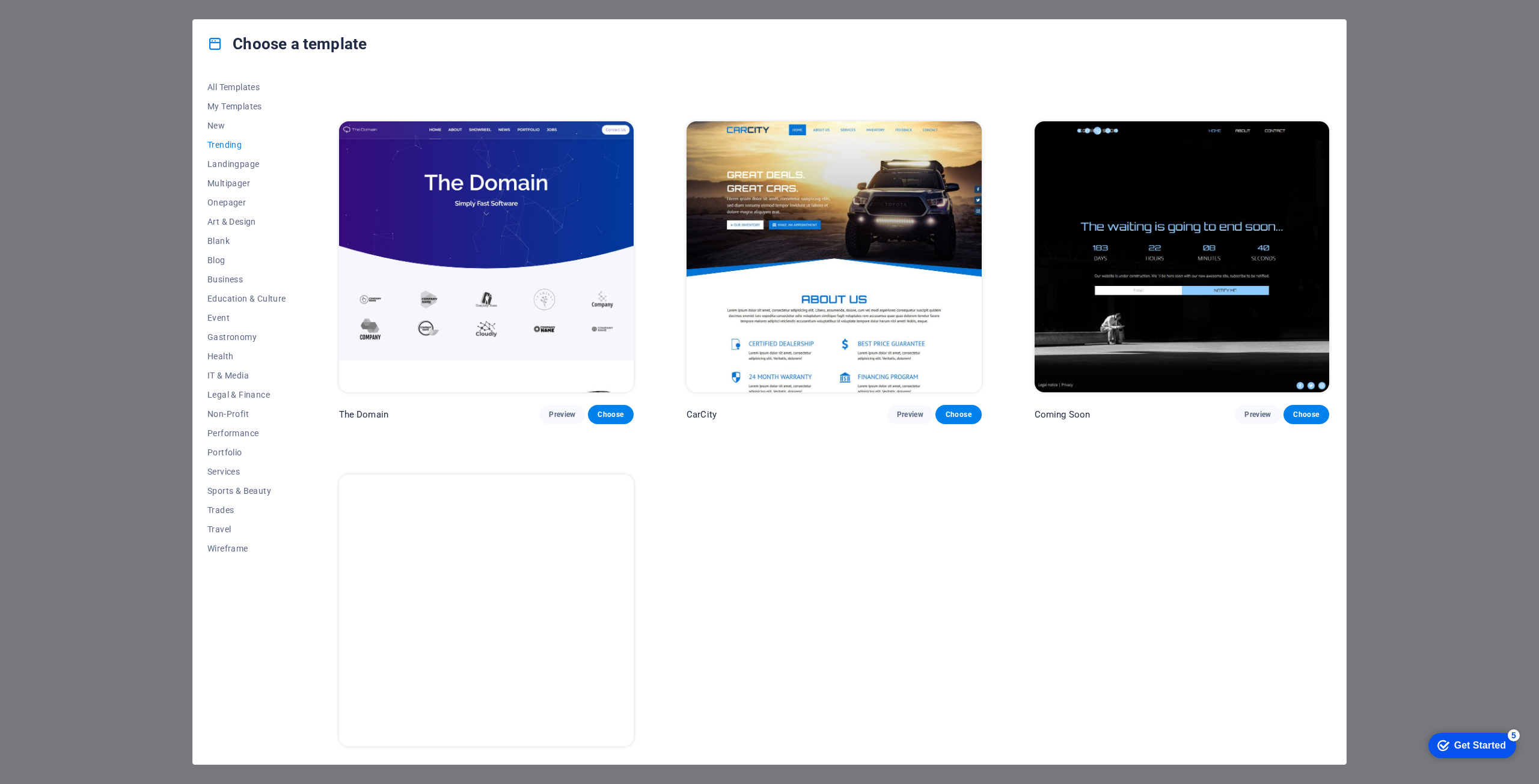
scroll to position [1394, 0]
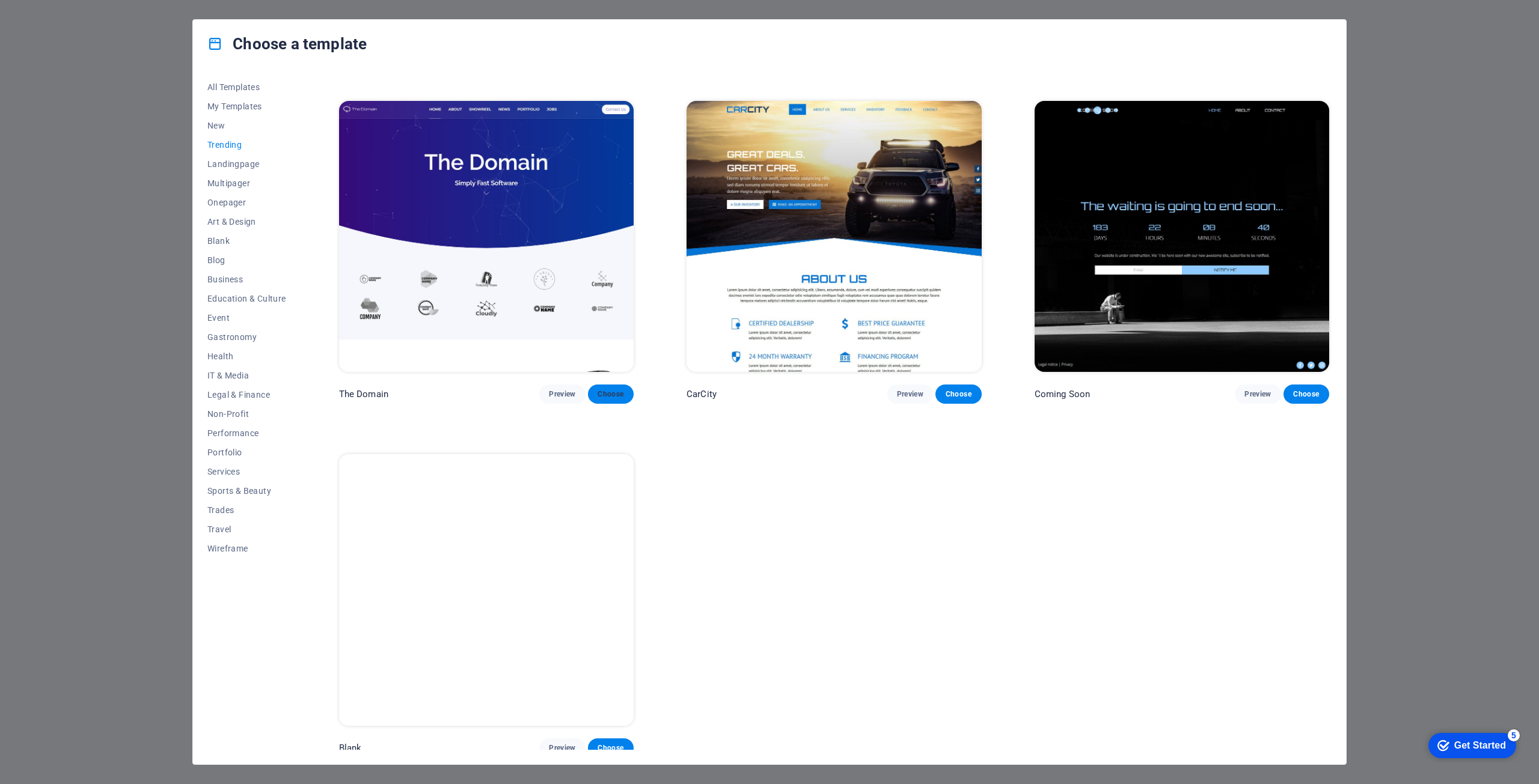
click at [609, 389] on span "Choose" at bounding box center [611, 394] width 26 height 10
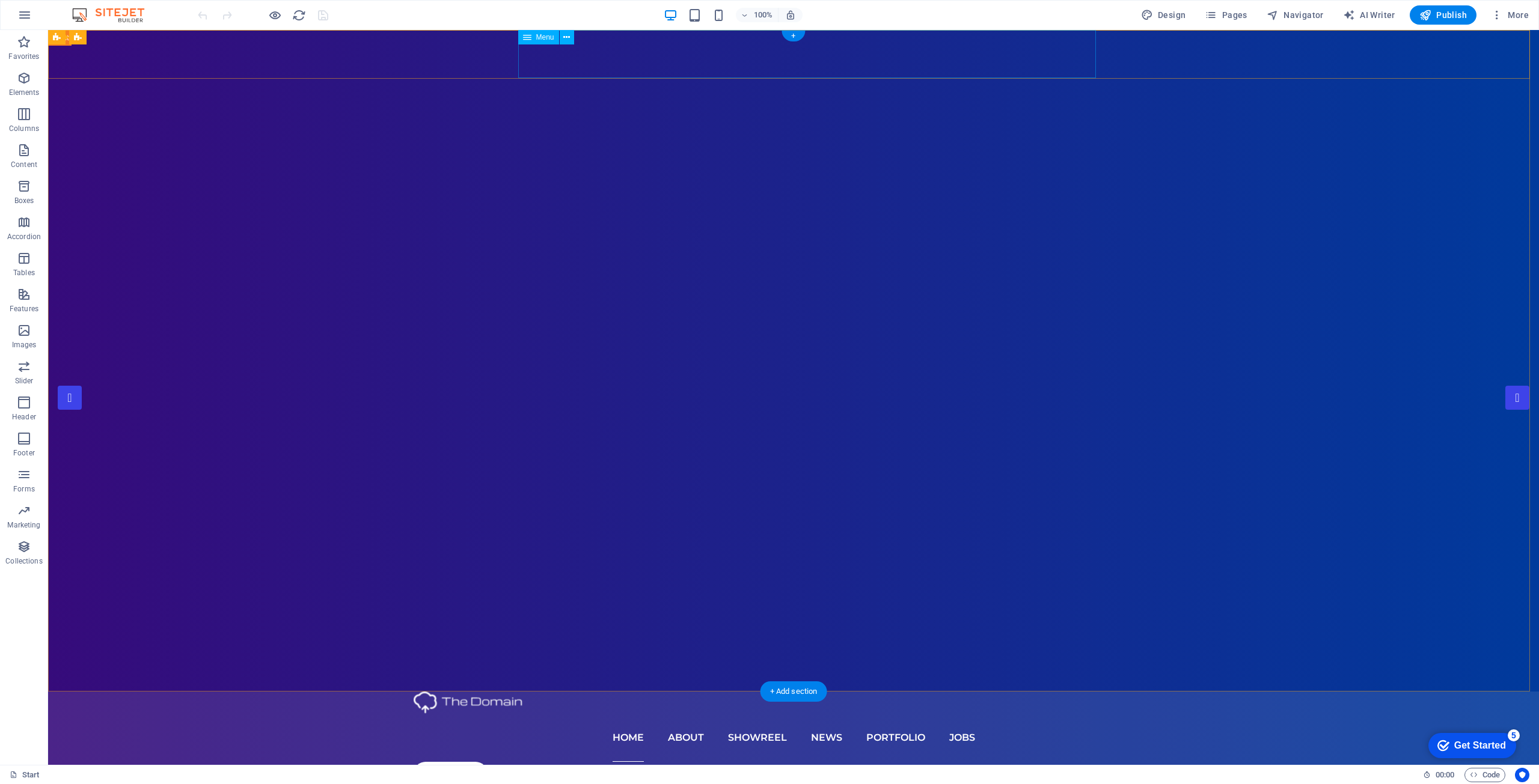
click at [644, 714] on nav "Home About Showreel News Portfolio jobs" at bounding box center [793, 738] width 760 height 48
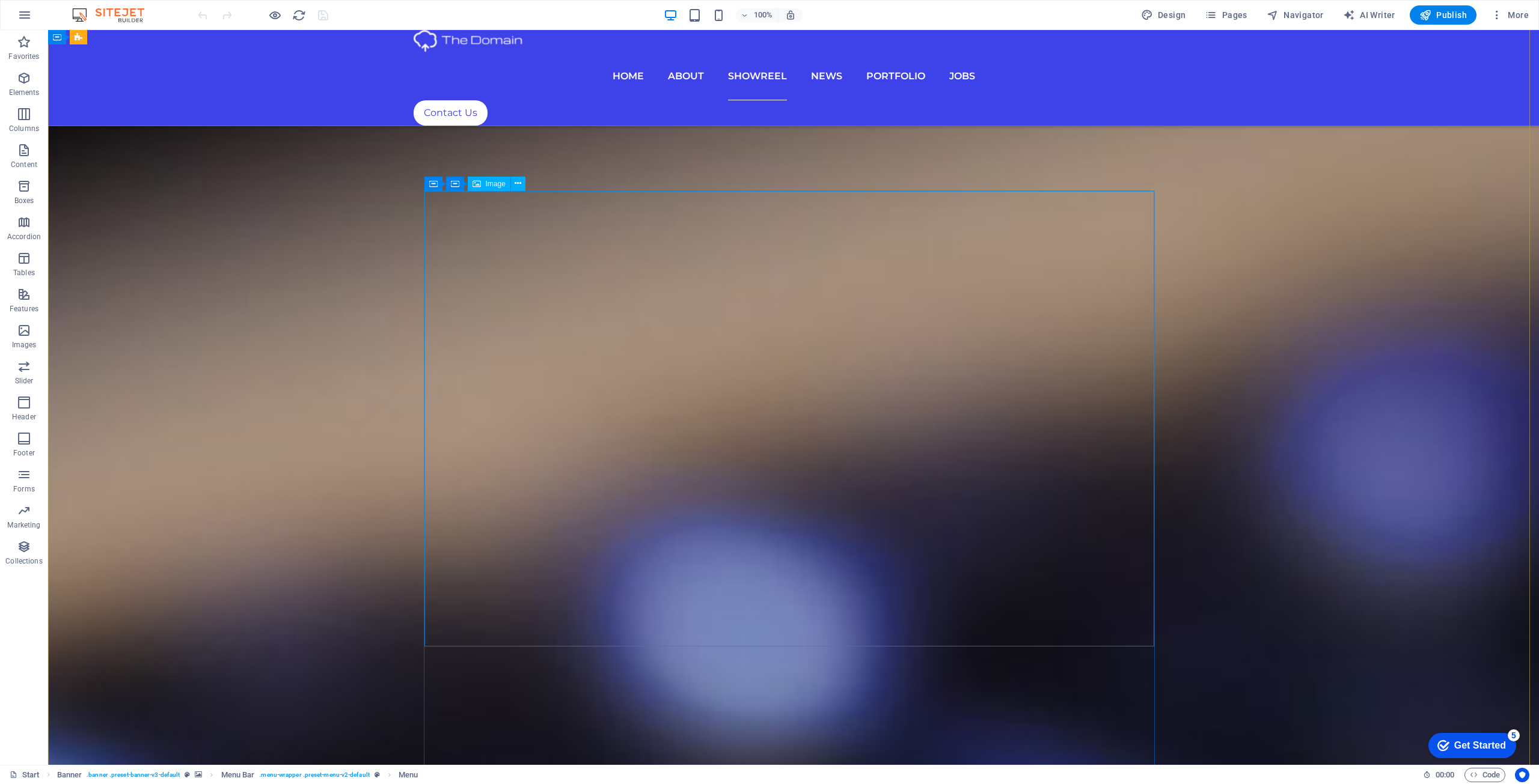
scroll to position [4147, 0]
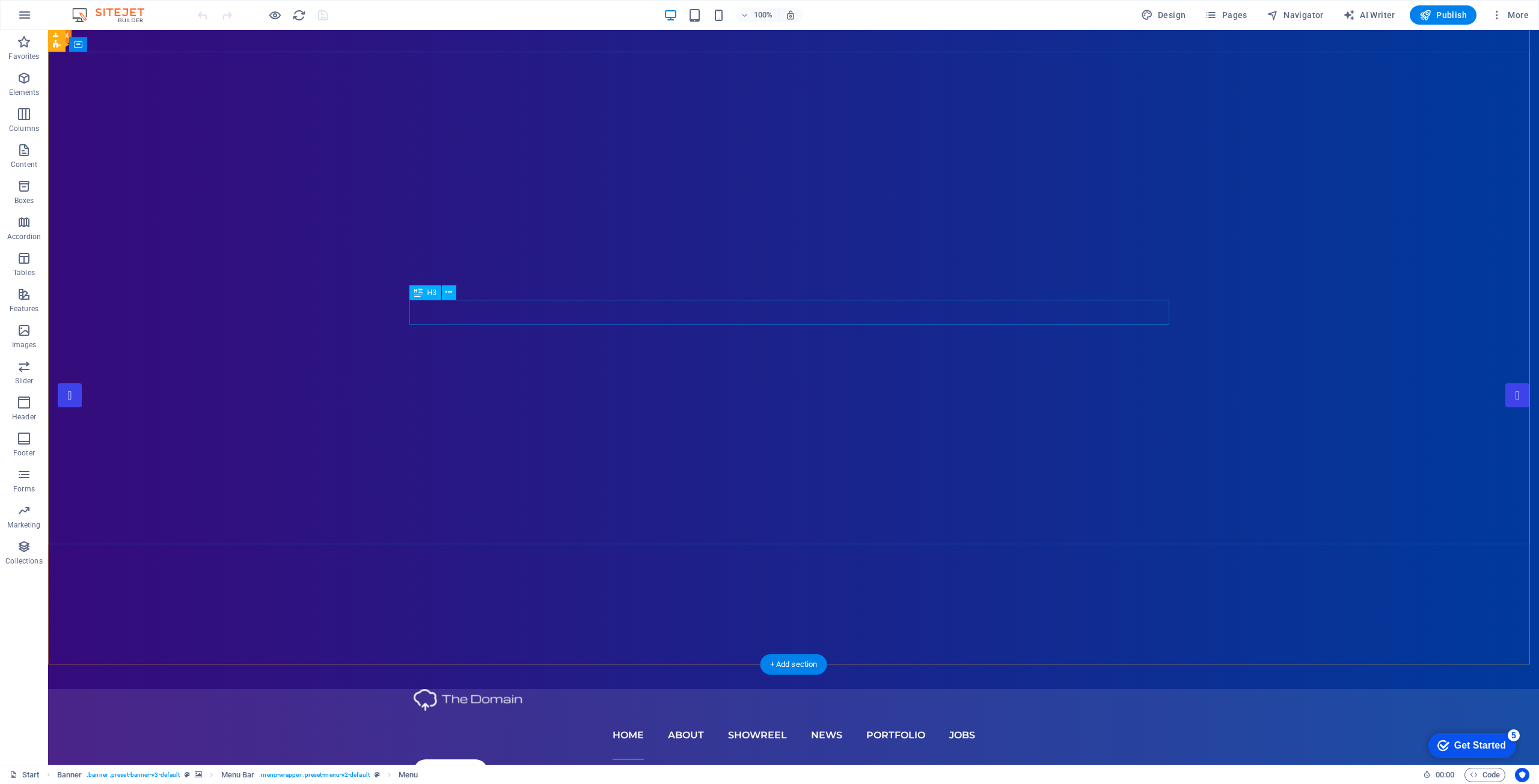
scroll to position [0, 0]
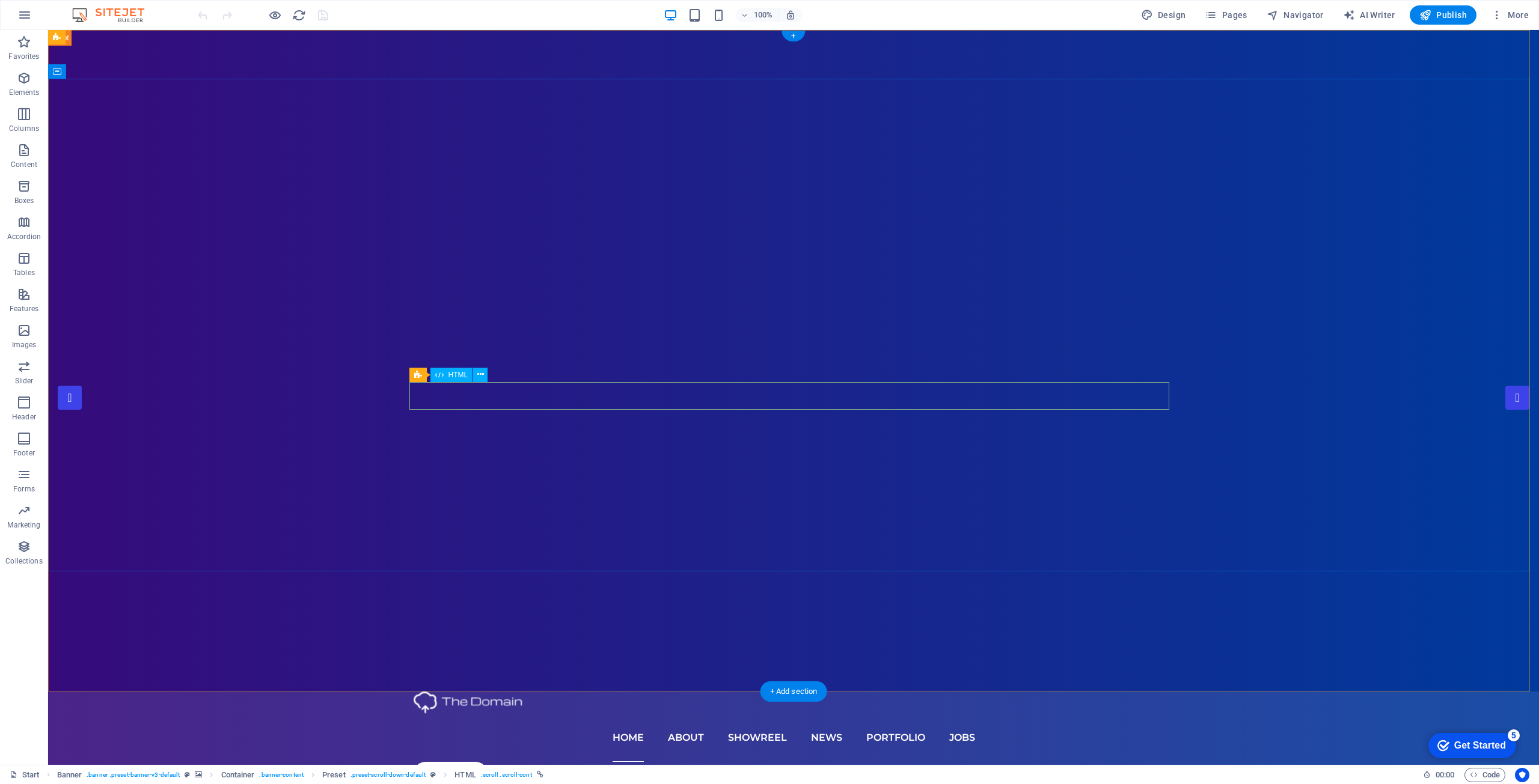
click at [747, 714] on nav "Home About Showreel News Portfolio jobs" at bounding box center [793, 738] width 760 height 48
click at [711, 714] on nav "Home About Showreel News Portfolio jobs" at bounding box center [793, 738] width 760 height 48
